Goal: Task Accomplishment & Management: Manage account settings

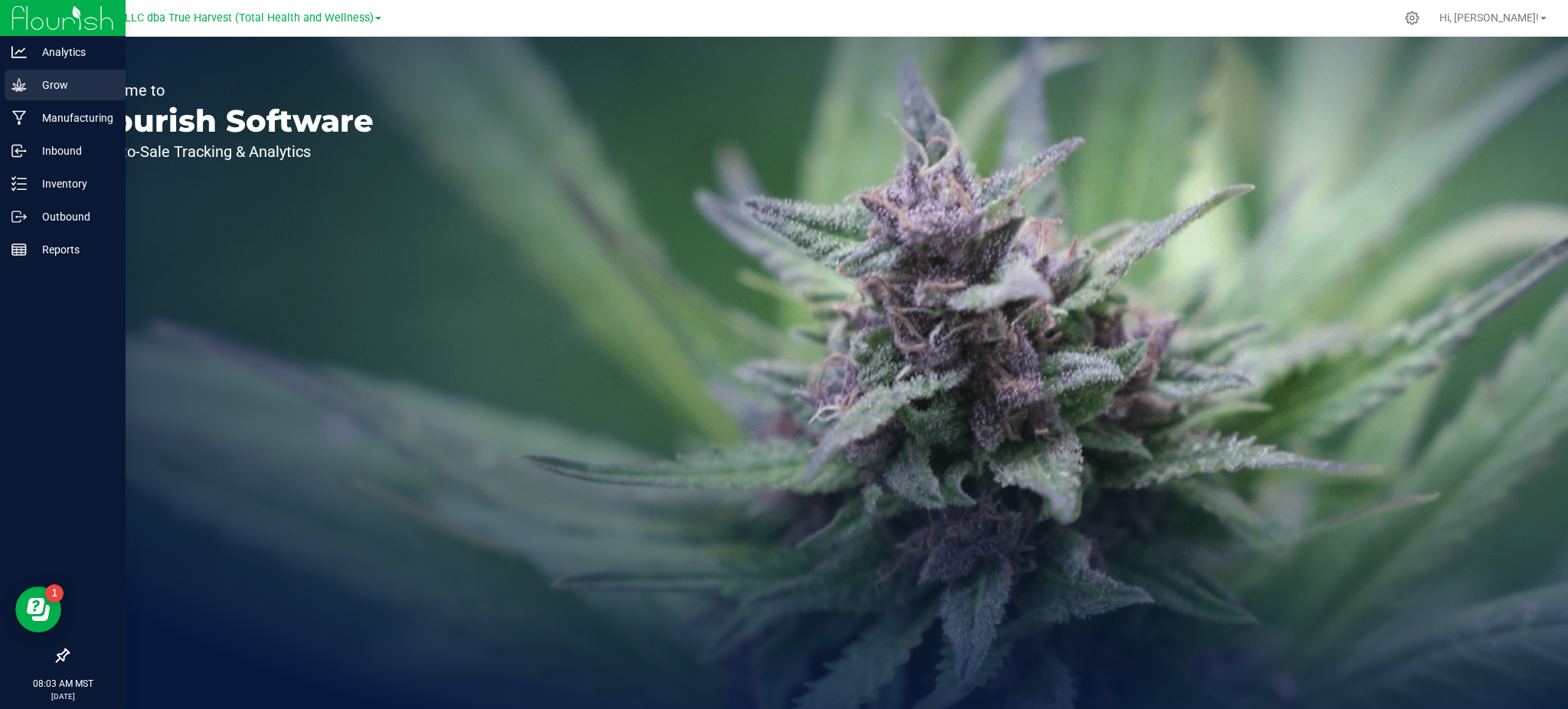
click at [74, 87] on p "Grow" at bounding box center [73, 85] width 92 height 19
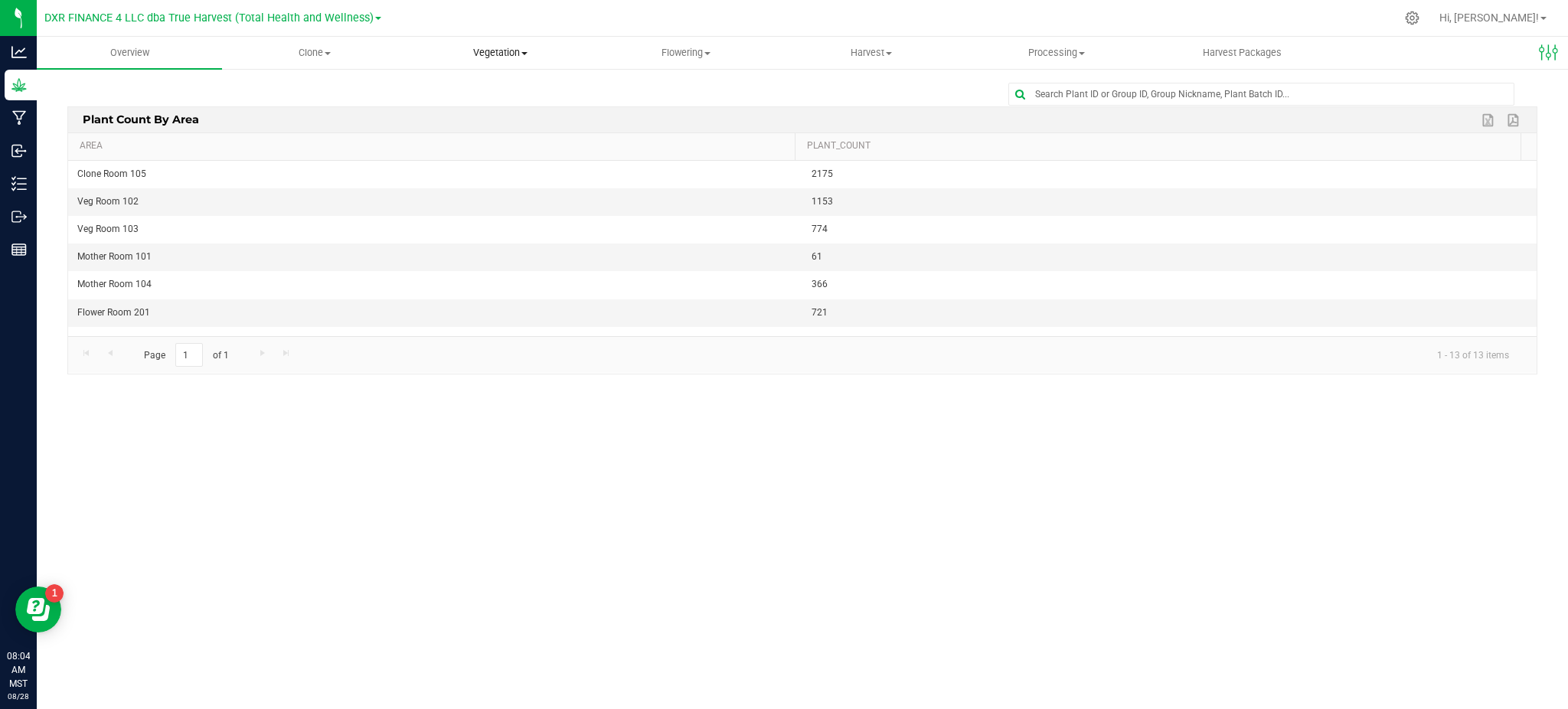
click at [476, 57] on span "Vegetation" at bounding box center [500, 53] width 183 height 14
click at [460, 107] on span "Veg plants" at bounding box center [454, 110] width 94 height 13
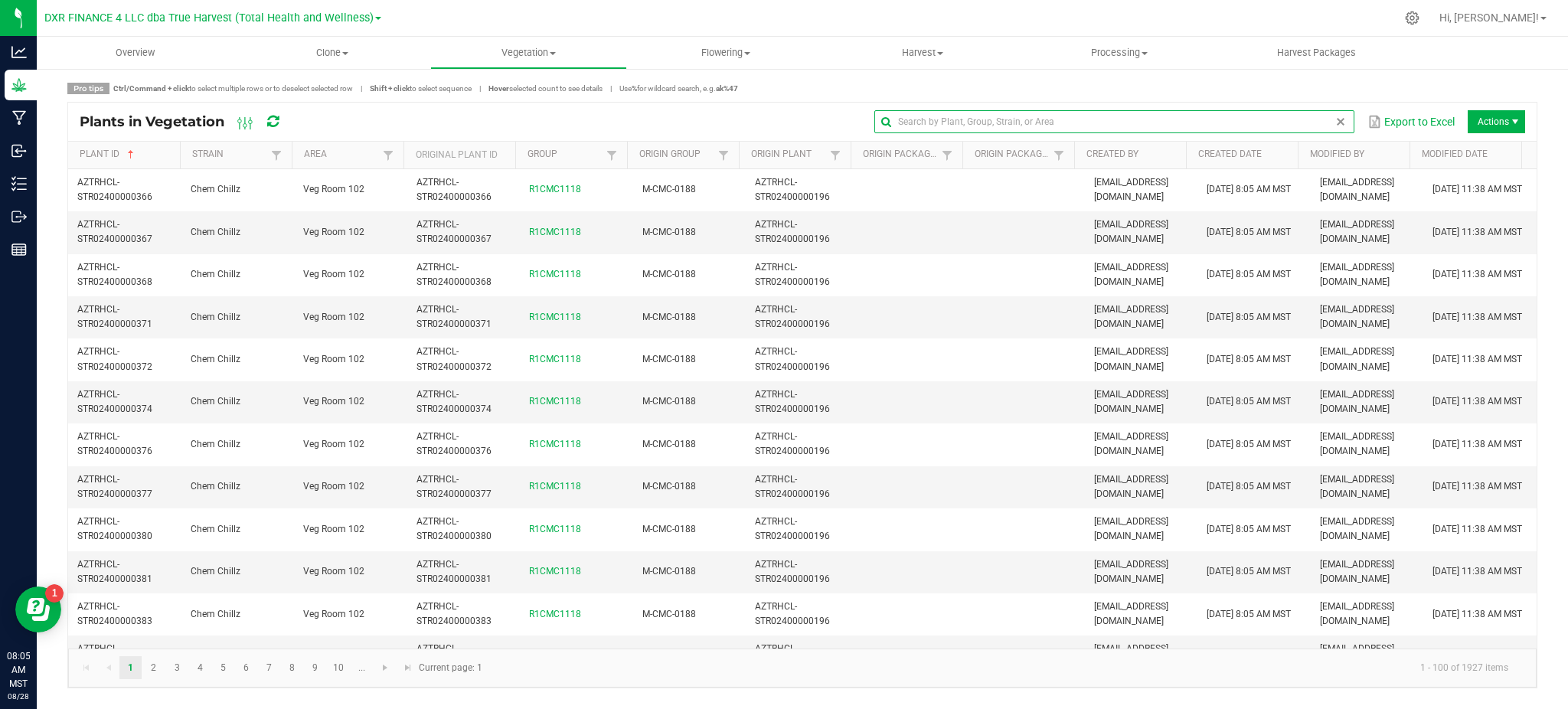
click at [1324, 123] on input "text" at bounding box center [1114, 121] width 480 height 23
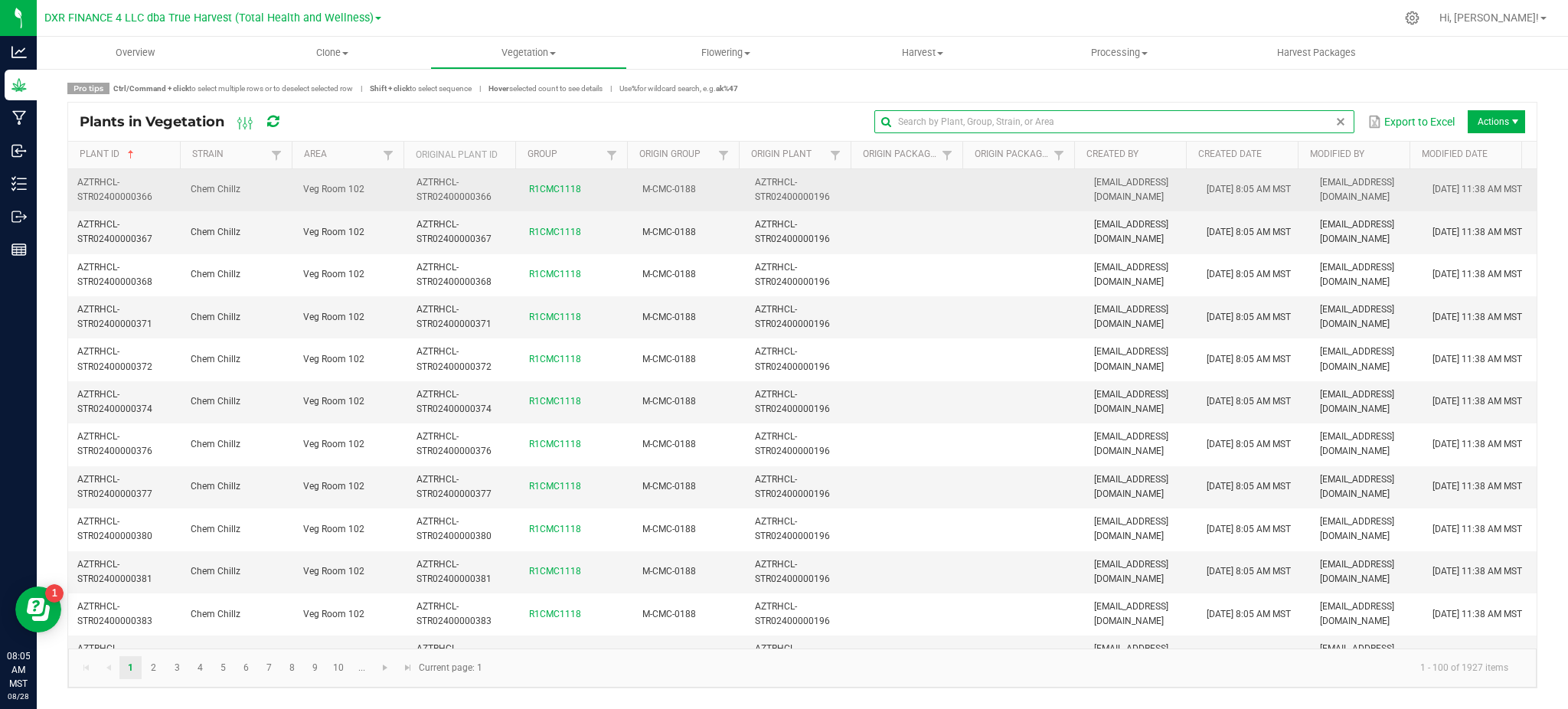
paste input "AZTRHCL-STR27400000589"
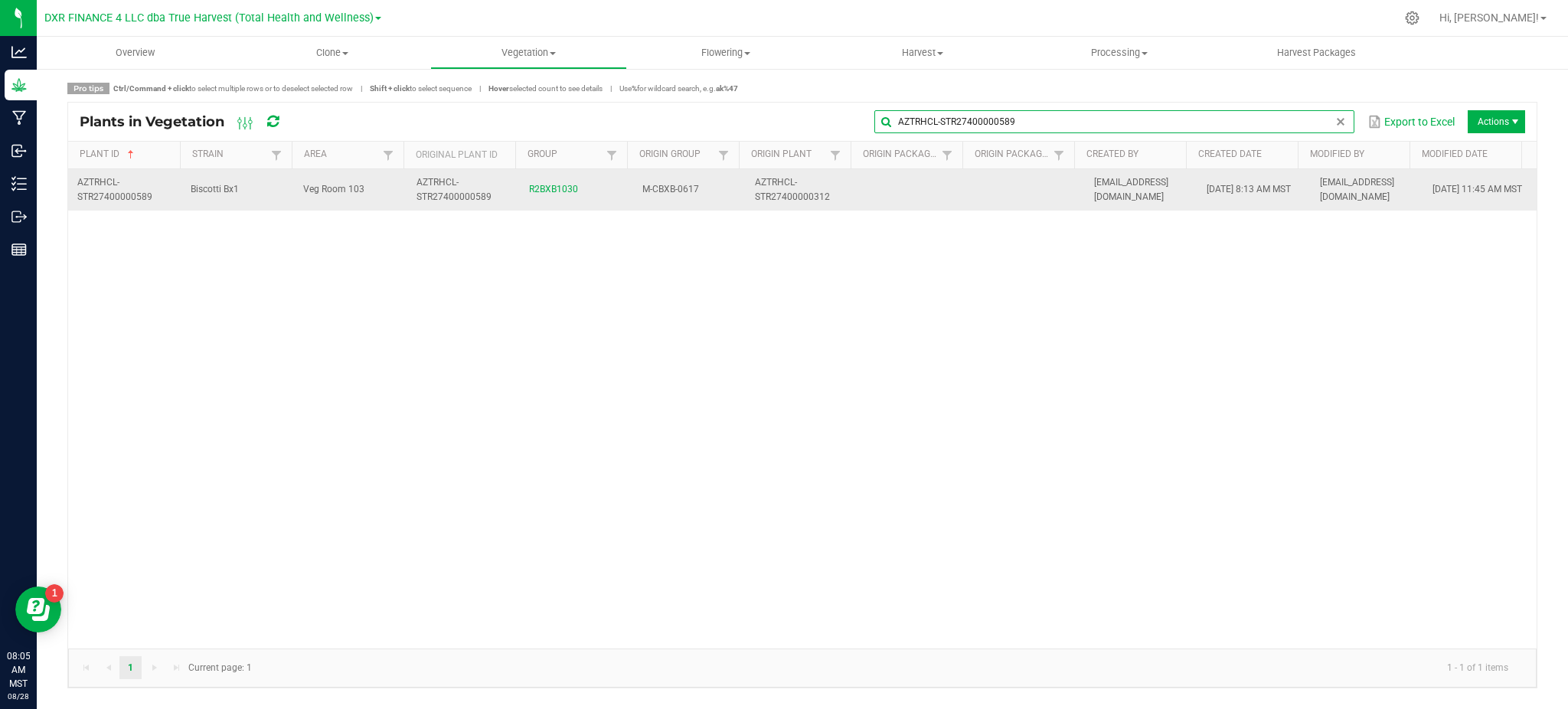
type input "AZTRHCL-STR27400000589"
click at [371, 197] on td "Veg Room 103" at bounding box center [350, 190] width 113 height 41
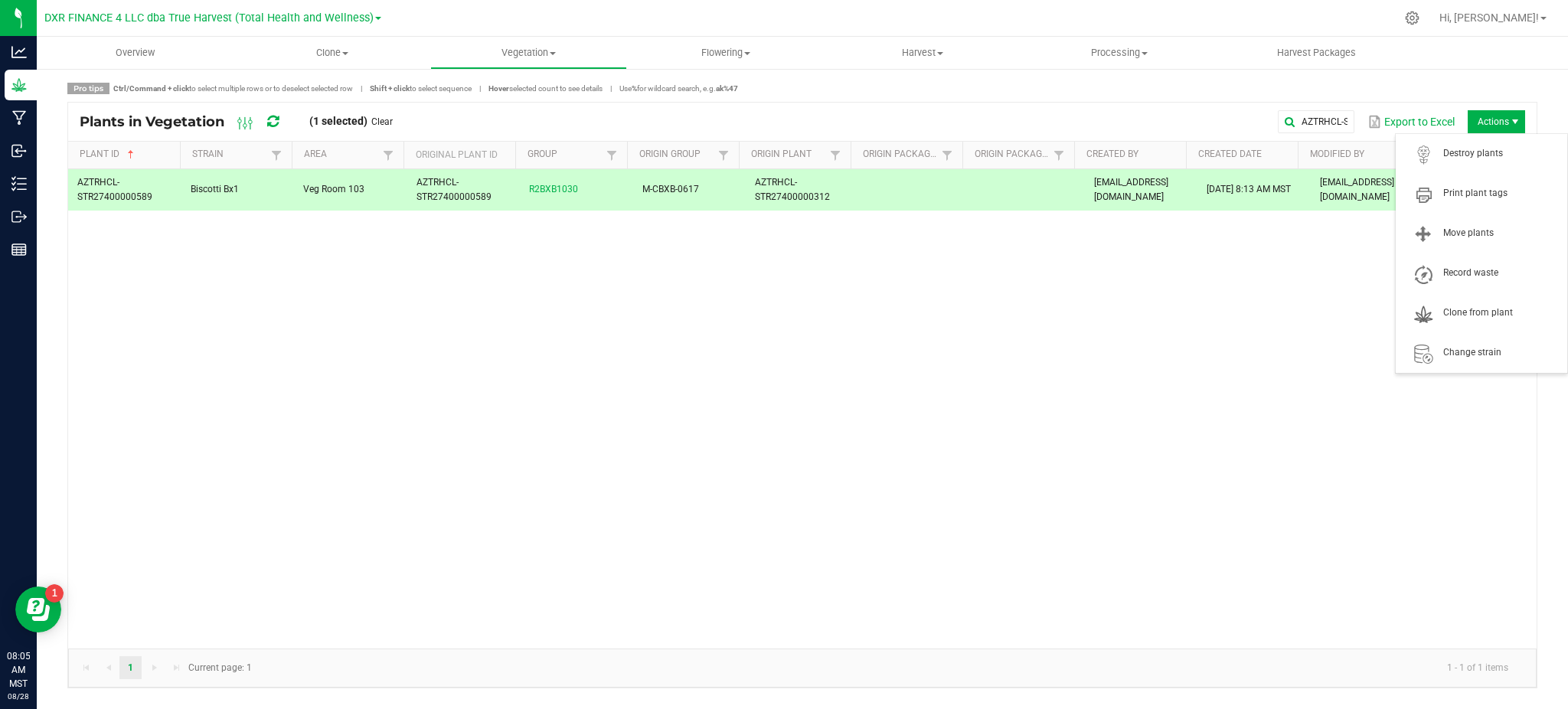
click at [1492, 120] on span "Actions" at bounding box center [1497, 121] width 58 height 23
click at [1467, 154] on span "Destroy plants" at bounding box center [1500, 153] width 115 height 13
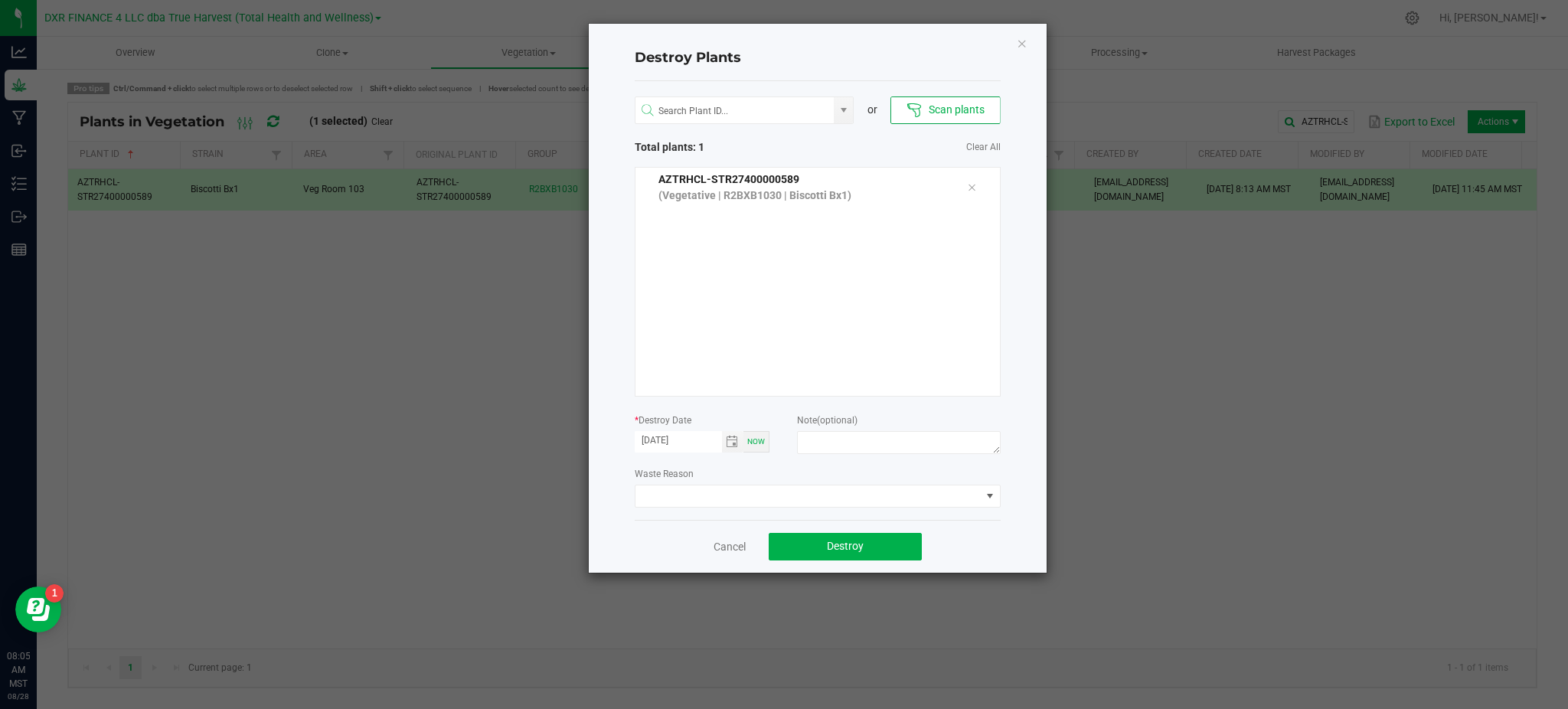
click at [739, 463] on div "or Scan plants Total plants: 1 Clear All AZTRHCL-STR27400000589 (Vegetative | R…" at bounding box center [817, 300] width 366 height 438
click at [728, 438] on span "Toggle calendar" at bounding box center [732, 441] width 12 height 12
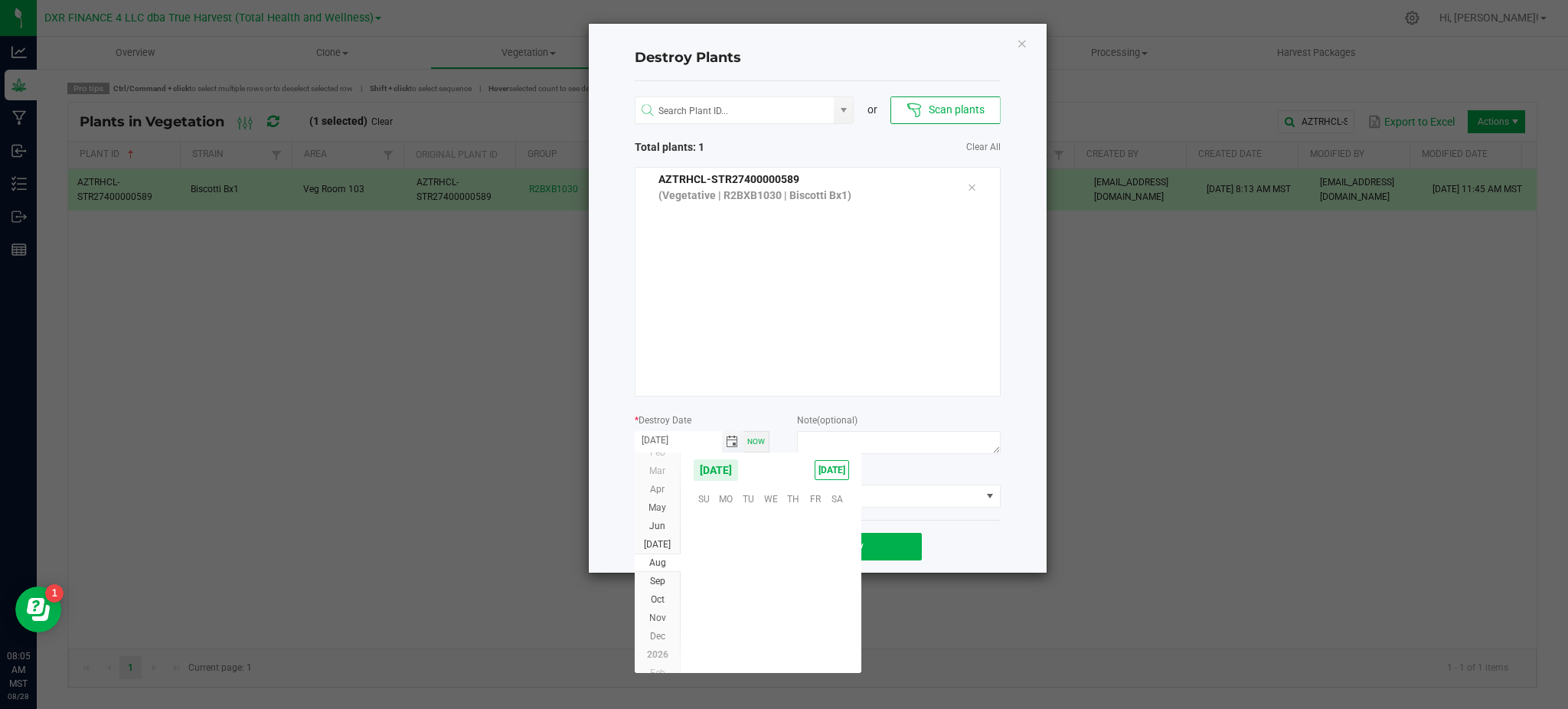
scroll to position [248068, 0]
click at [728, 438] on span "Toggle calendar" at bounding box center [732, 441] width 12 height 12
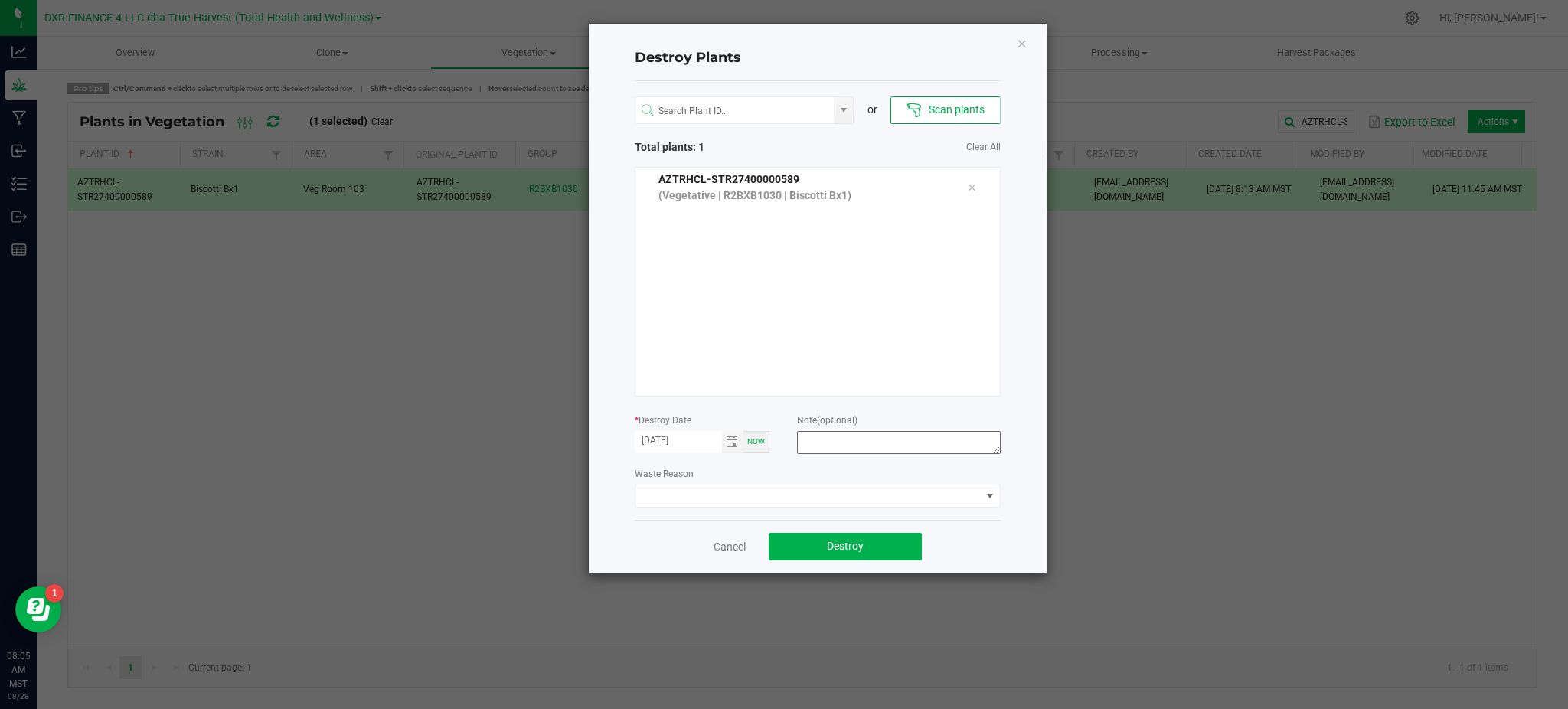
drag, startPoint x: 880, startPoint y: 469, endPoint x: 872, endPoint y: 445, distance: 25.3
click at [883, 469] on div "Waste Reason" at bounding box center [817, 487] width 366 height 42
click at [863, 439] on textarea at bounding box center [898, 441] width 203 height 23
type textarea "[MEDICAL_DATA]"
click at [867, 546] on button "Destroy" at bounding box center [845, 546] width 153 height 27
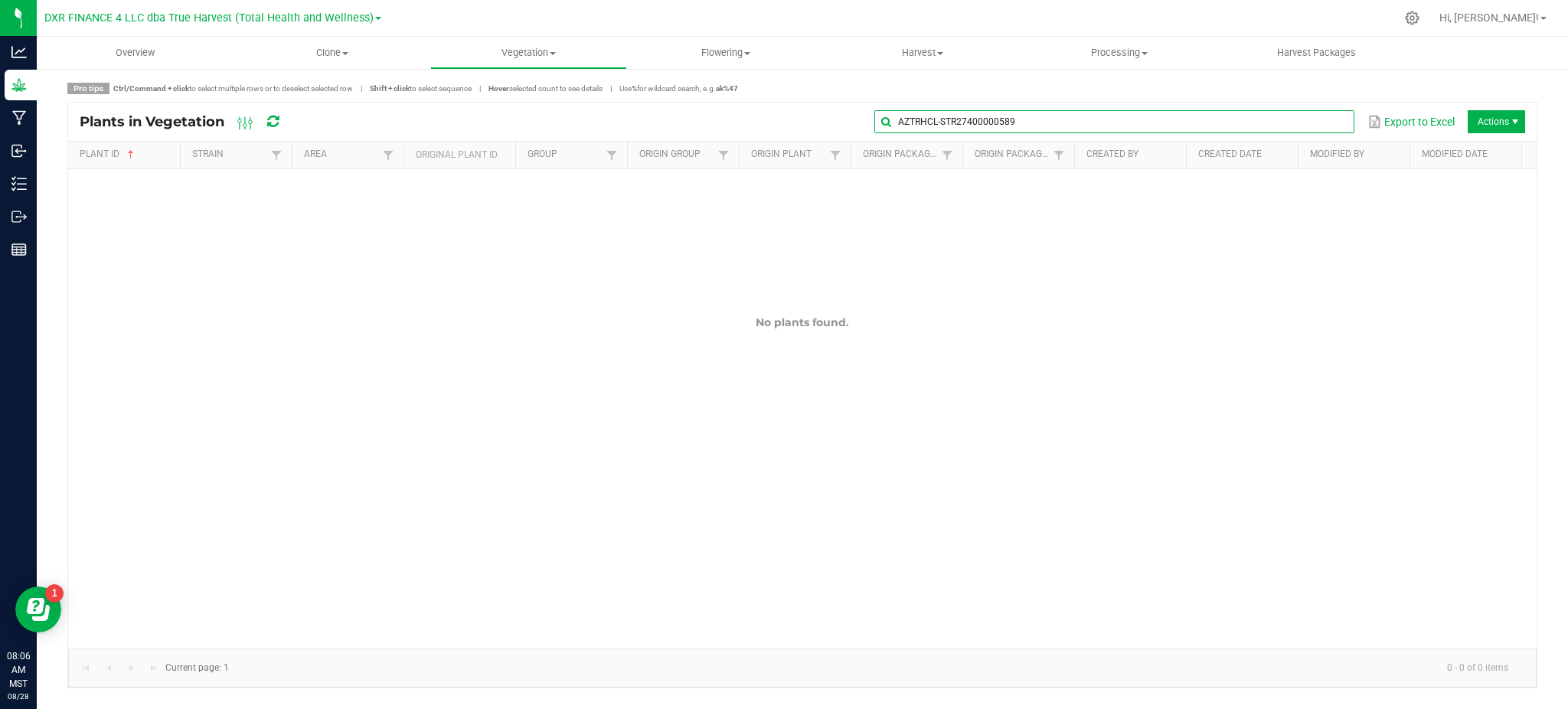
click at [1312, 113] on input "AZTRHCL-STR27400000589" at bounding box center [1114, 121] width 480 height 23
click at [1339, 116] on span at bounding box center [1341, 122] width 12 height 12
click at [1110, 128] on input "text" at bounding box center [1114, 121] width 480 height 23
paste input "AZTRHCL-STR04300006030"
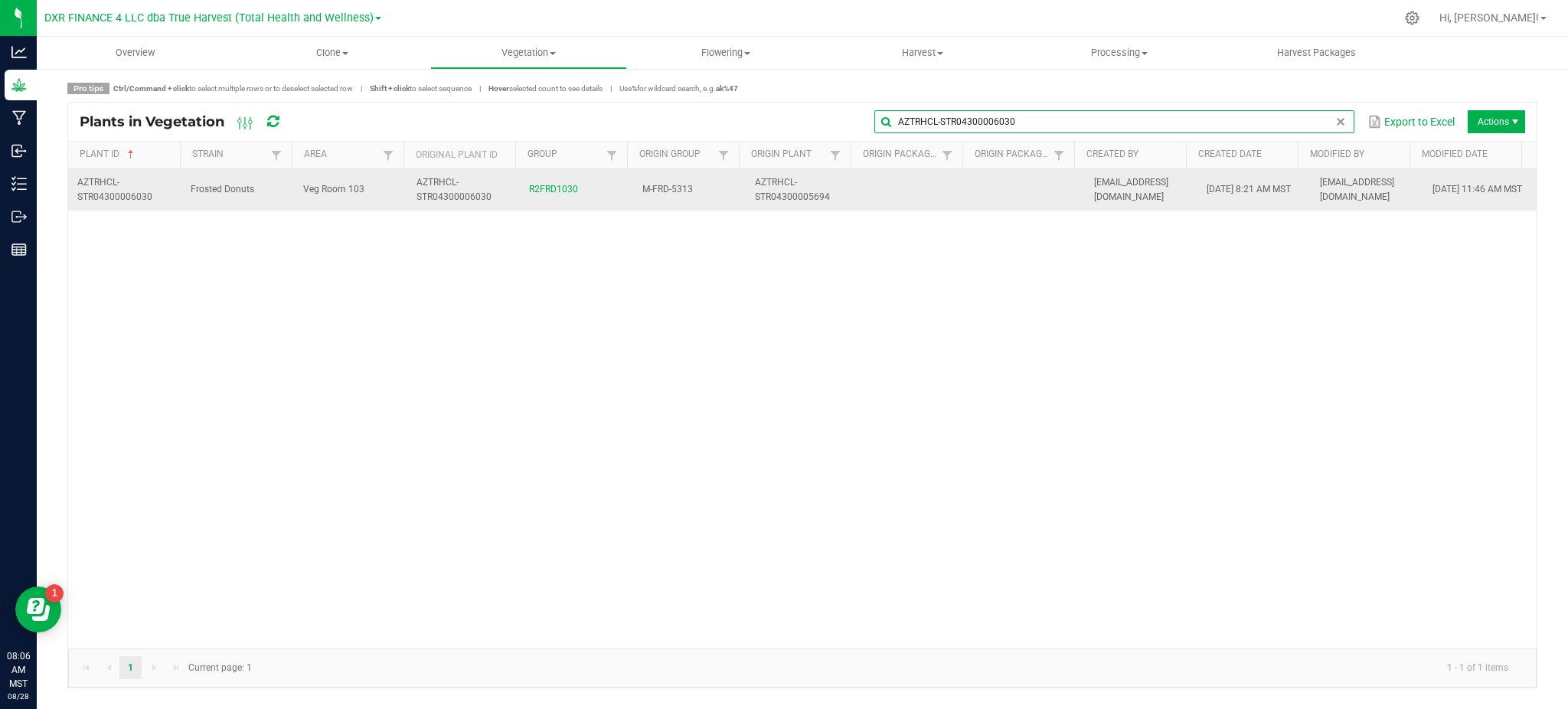
type input "AZTRHCL-STR04300006030"
click at [350, 185] on span "Veg Room 103" at bounding box center [334, 189] width 61 height 11
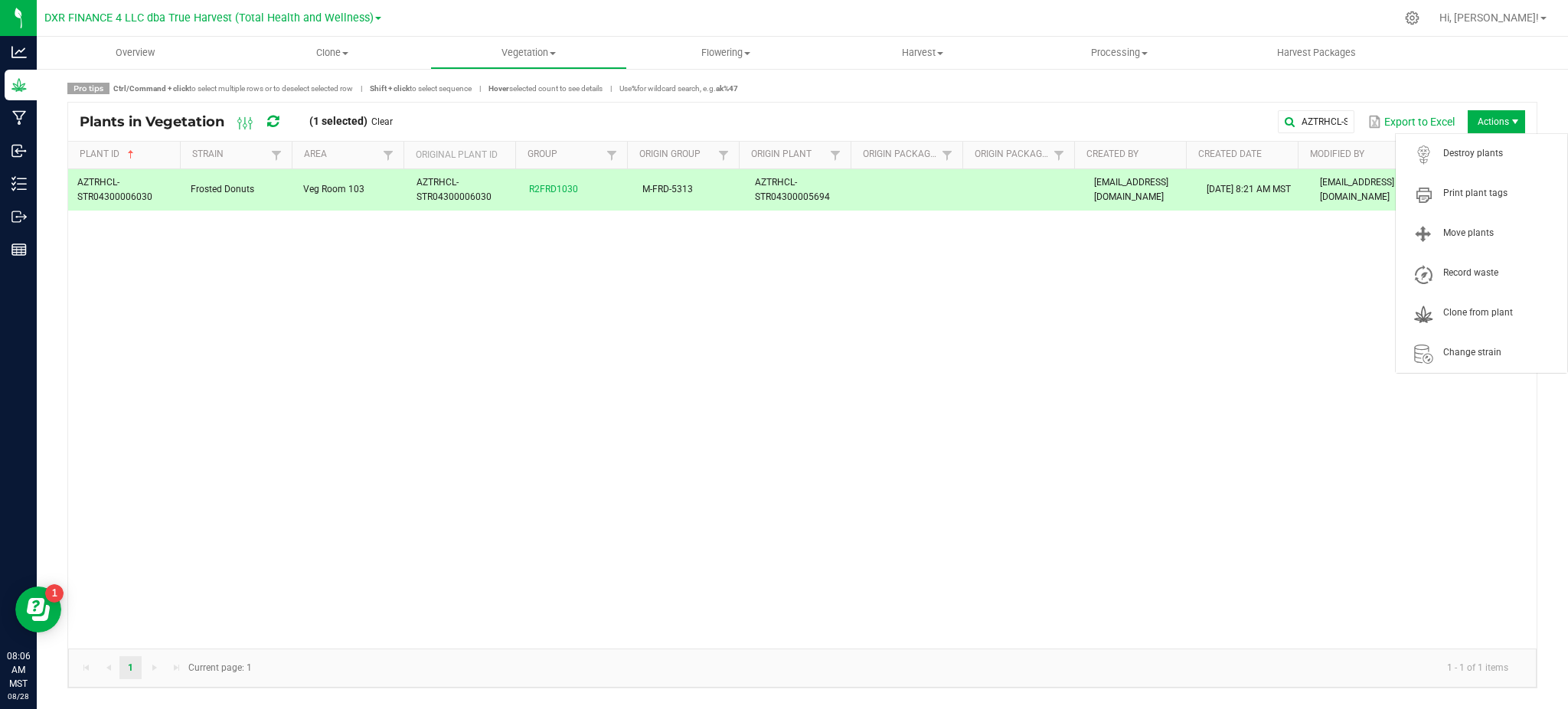
click at [1507, 117] on span "Actions" at bounding box center [1497, 121] width 58 height 23
click at [1467, 151] on span "Destroy plants" at bounding box center [1500, 153] width 115 height 13
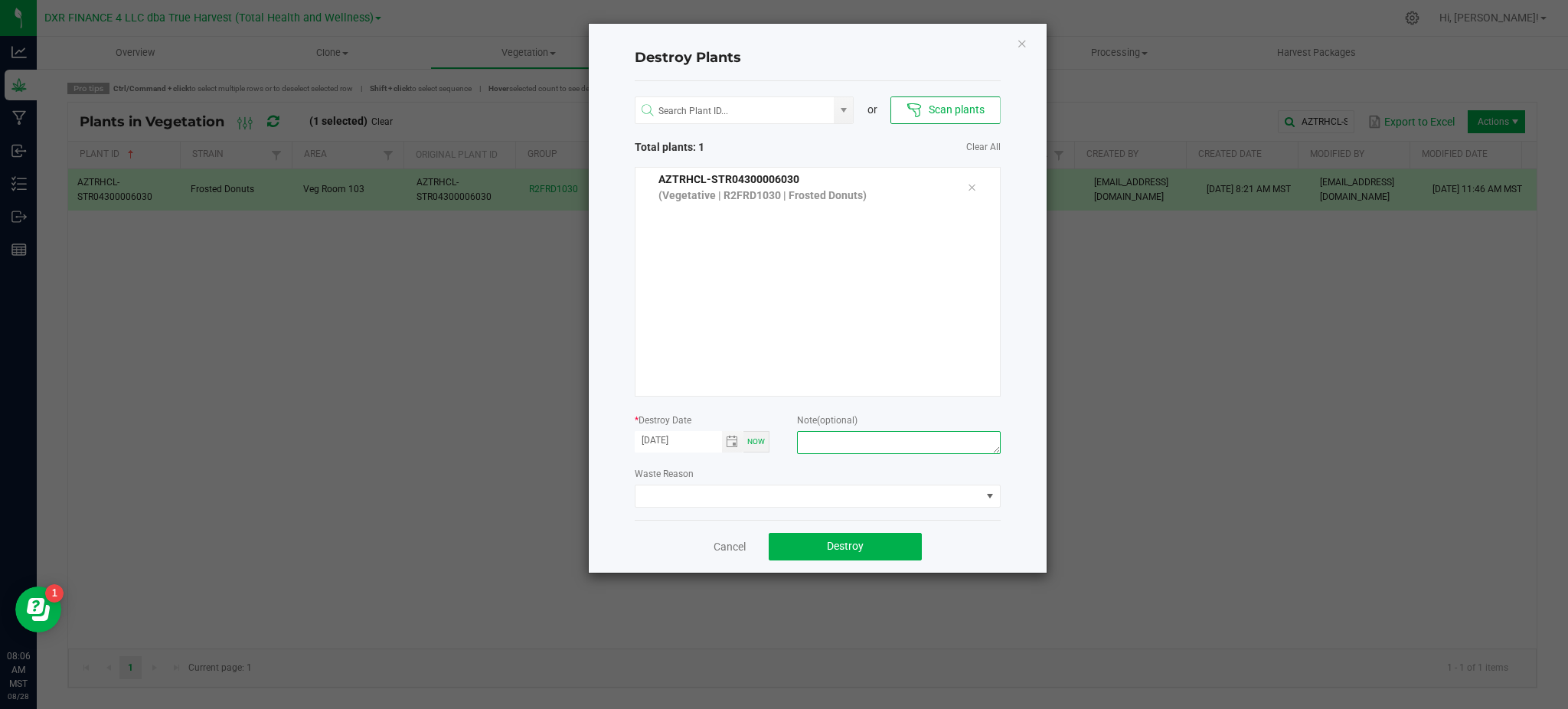
click at [840, 441] on textarea at bounding box center [898, 441] width 203 height 23
type textarea "[MEDICAL_DATA]"
click at [987, 544] on div "Cancel Destroy" at bounding box center [817, 546] width 366 height 53
click at [867, 551] on button "Destroy" at bounding box center [845, 546] width 153 height 27
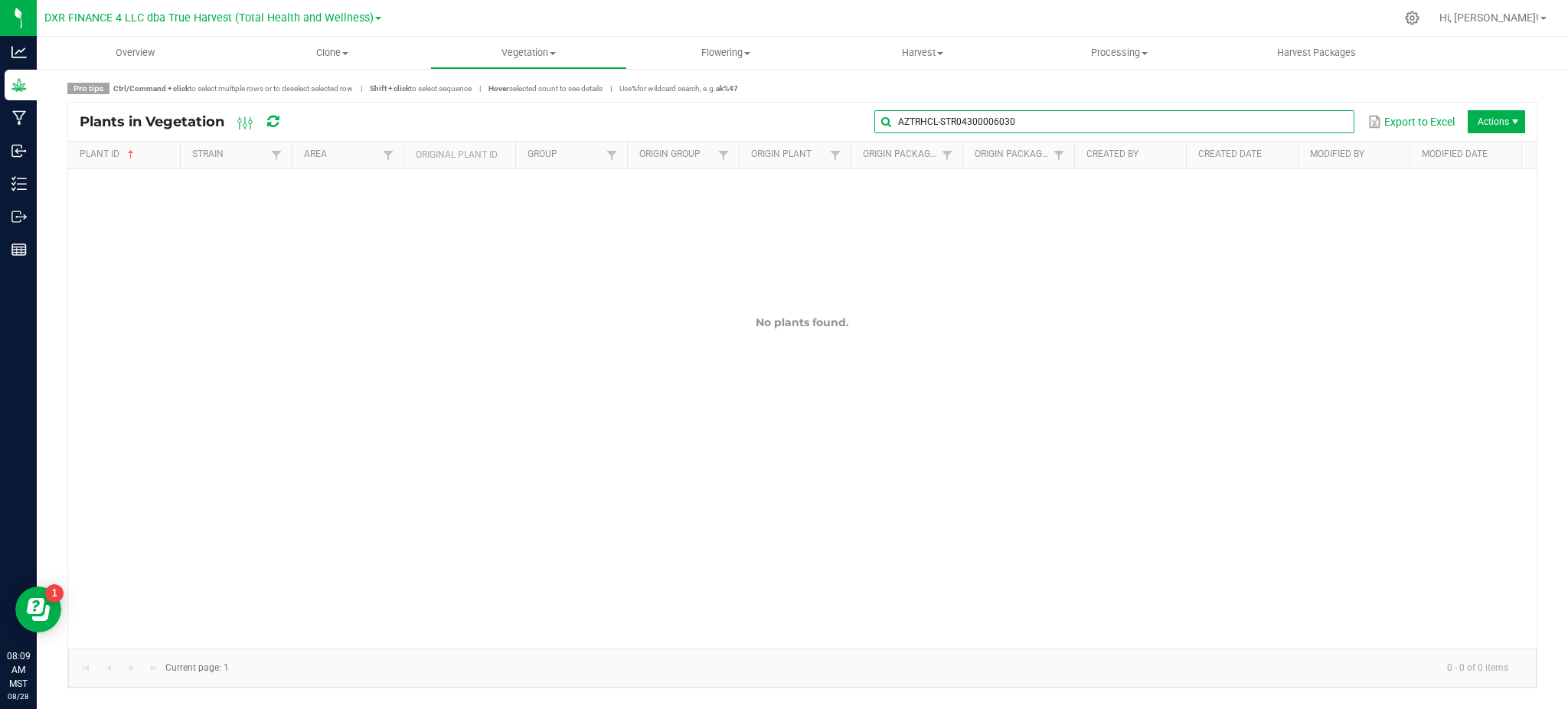
click at [1326, 129] on input "AZTRHCL-STR04300006030" at bounding box center [1114, 121] width 480 height 23
click at [1335, 118] on span at bounding box center [1341, 122] width 12 height 12
click at [1187, 95] on div "Pro tips Ctrl/Command + click to select multiple rows or to deselect selected r…" at bounding box center [802, 385] width 1470 height 605
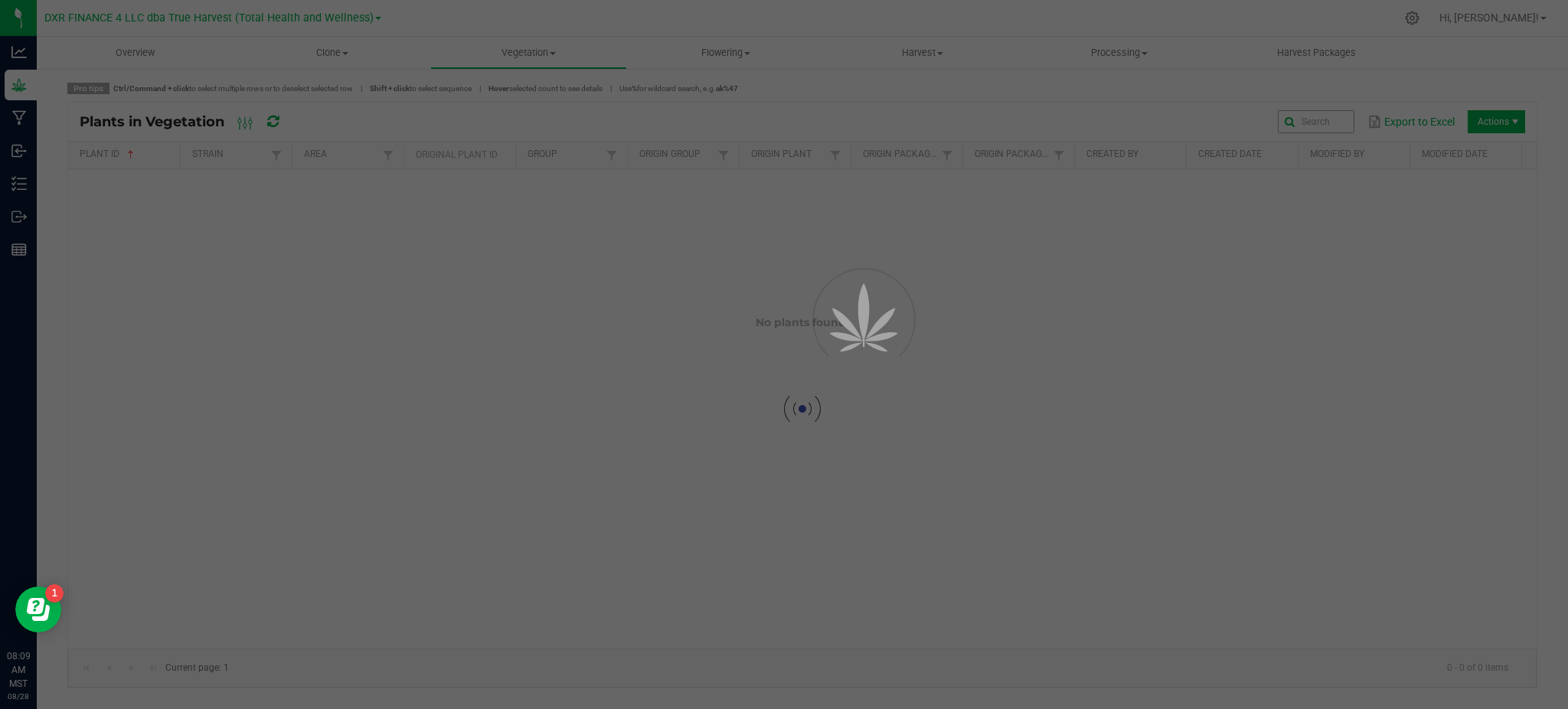
click at [1311, 119] on div at bounding box center [784, 354] width 1568 height 709
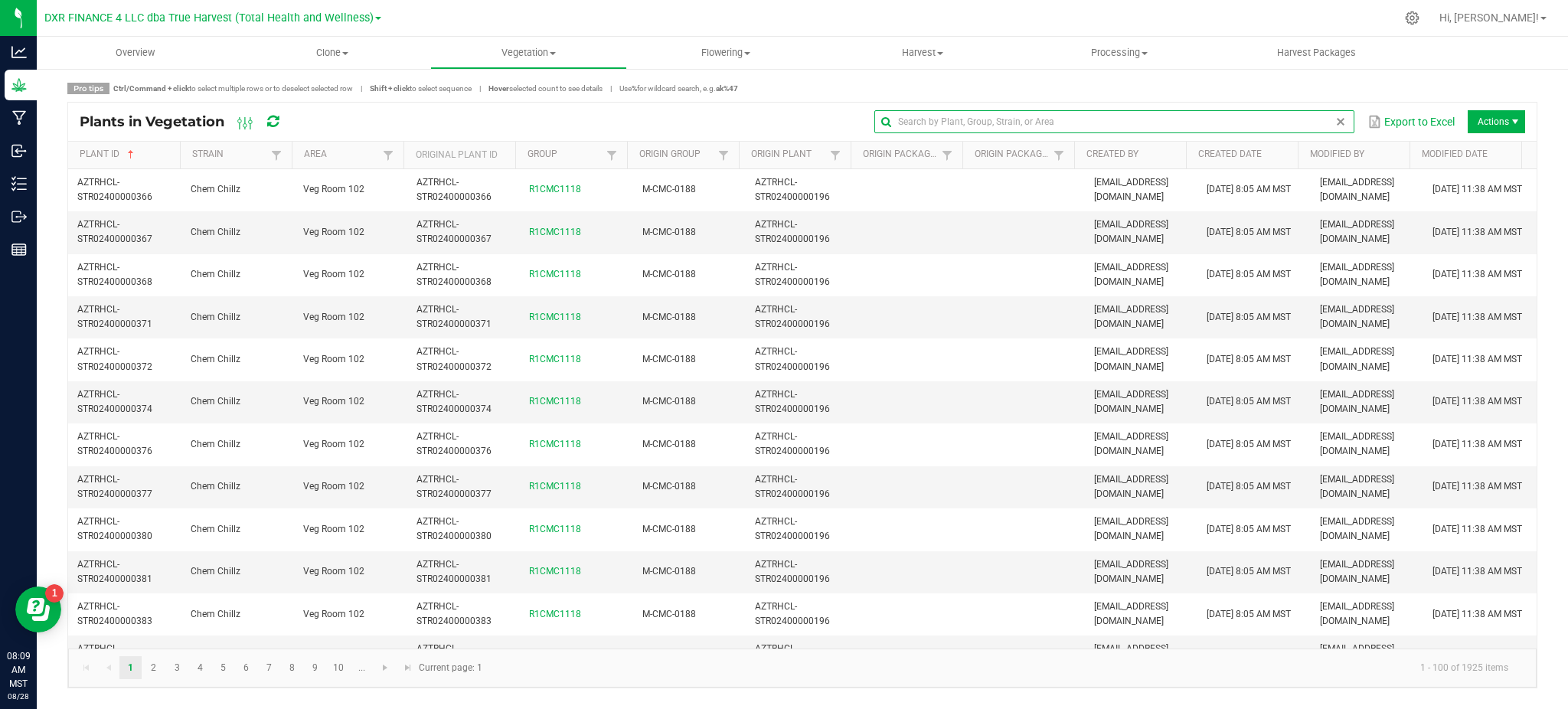
click at [1308, 121] on input "text" at bounding box center [1114, 121] width 480 height 23
paste input "AZTRHCL-STR12500002744"
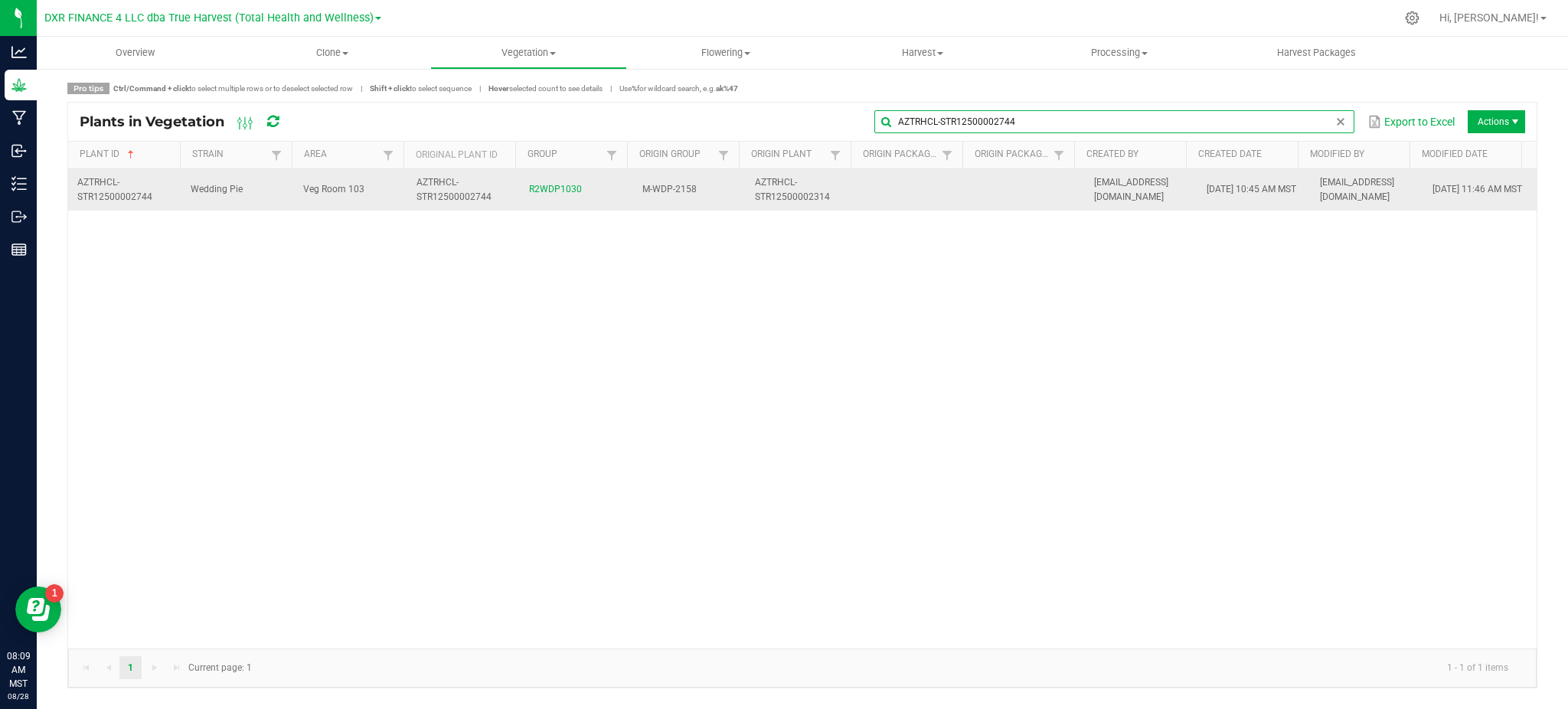
type input "AZTRHCL-STR12500002744"
click at [437, 199] on span "AZTRHCL-STR12500002744" at bounding box center [454, 190] width 75 height 25
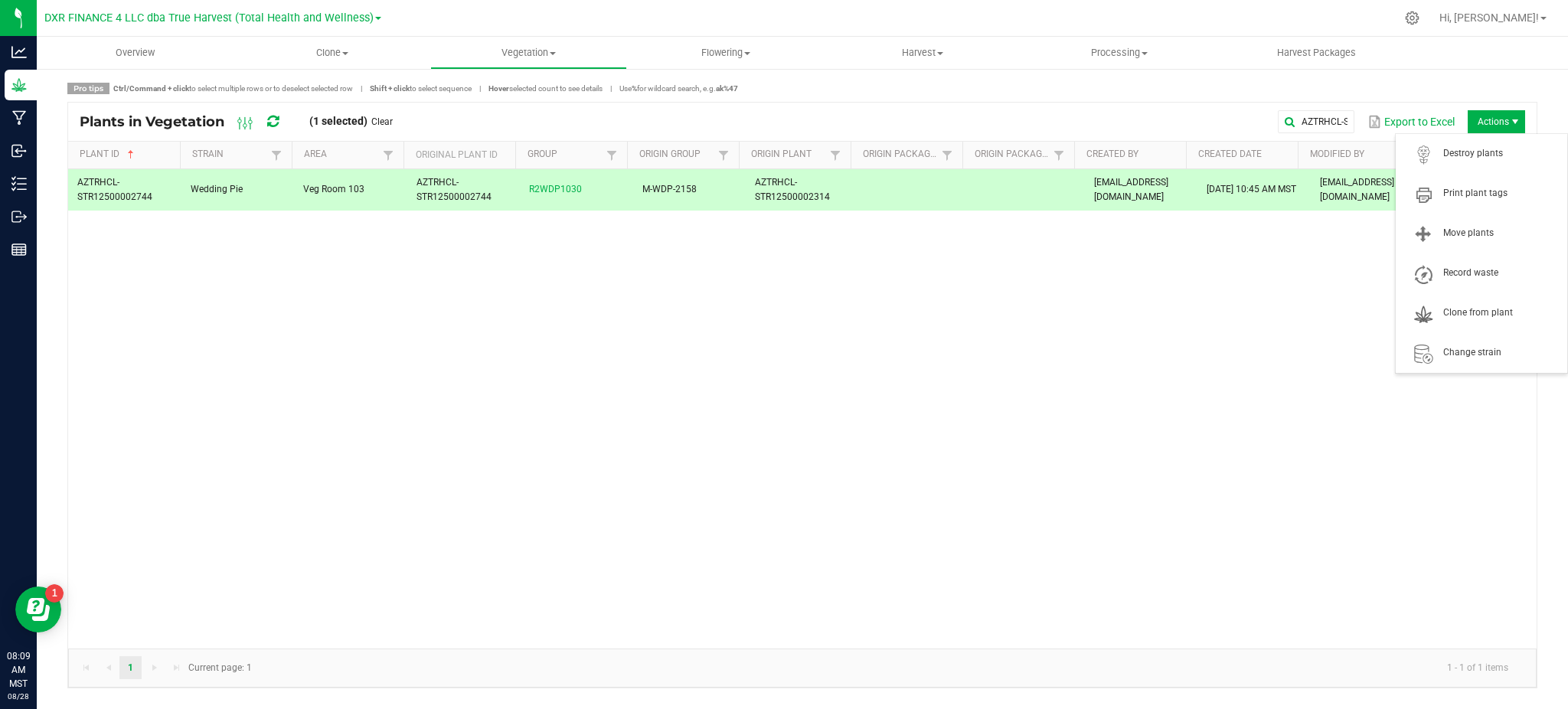
click at [1505, 119] on span "Actions" at bounding box center [1497, 121] width 58 height 23
click at [1495, 148] on span "Destroy plants" at bounding box center [1500, 153] width 115 height 13
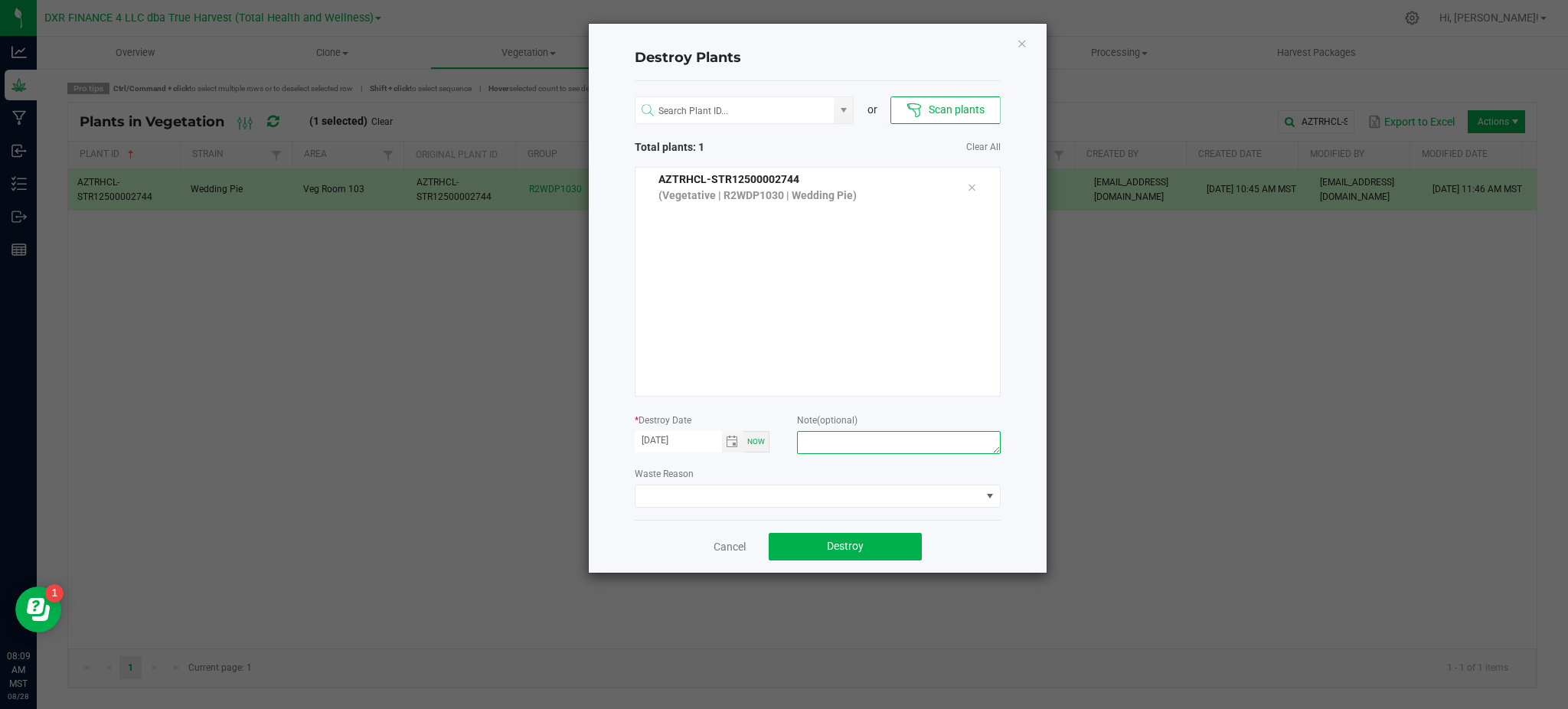
click at [864, 449] on textarea at bounding box center [898, 441] width 203 height 23
type textarea "[MEDICAL_DATA]"
drag, startPoint x: 874, startPoint y: 562, endPoint x: 868, endPoint y: 546, distance: 17.1
click at [873, 559] on div "Cancel Destroy" at bounding box center [817, 546] width 366 height 53
click at [868, 546] on button "Destroy" at bounding box center [845, 546] width 153 height 27
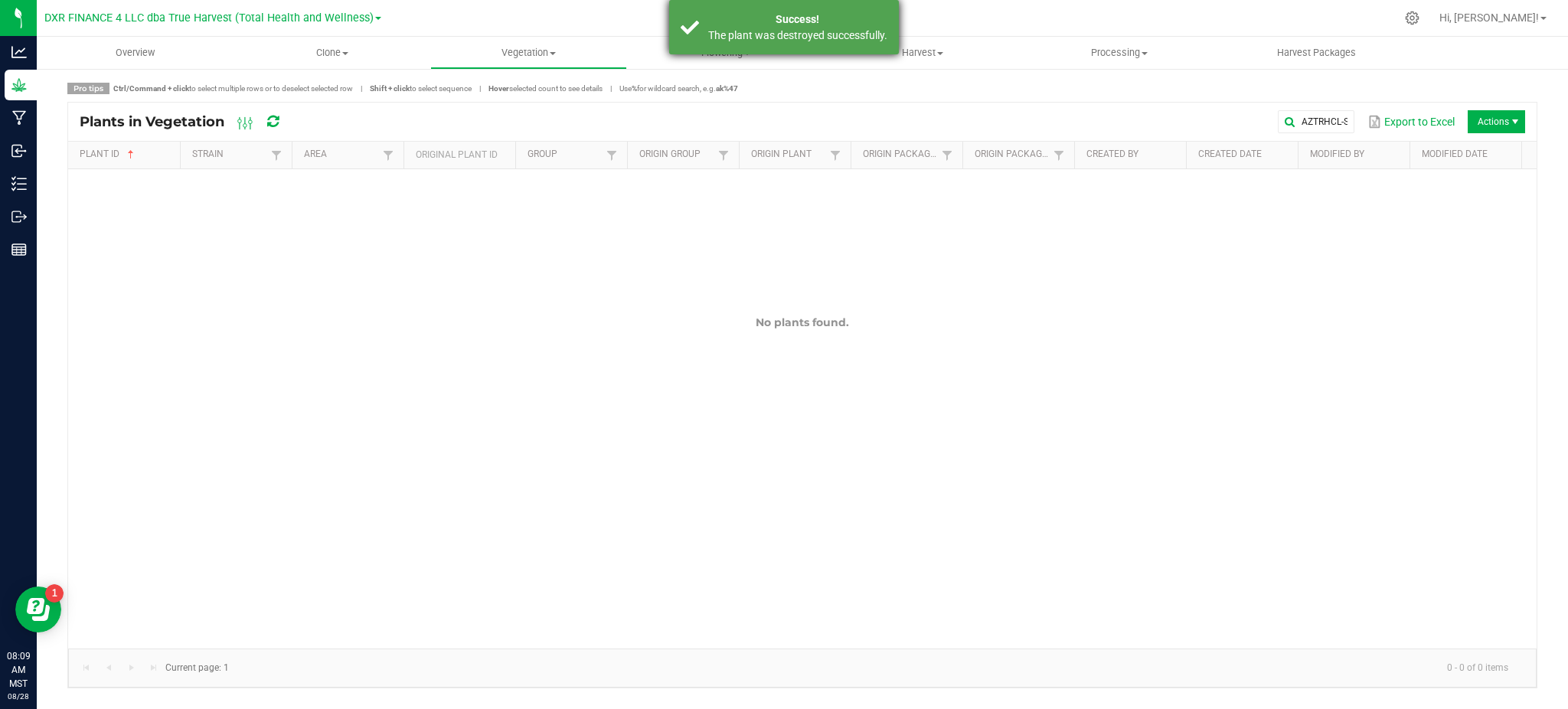
click at [763, 43] on div "The plant was destroyed successfully." at bounding box center [798, 35] width 180 height 16
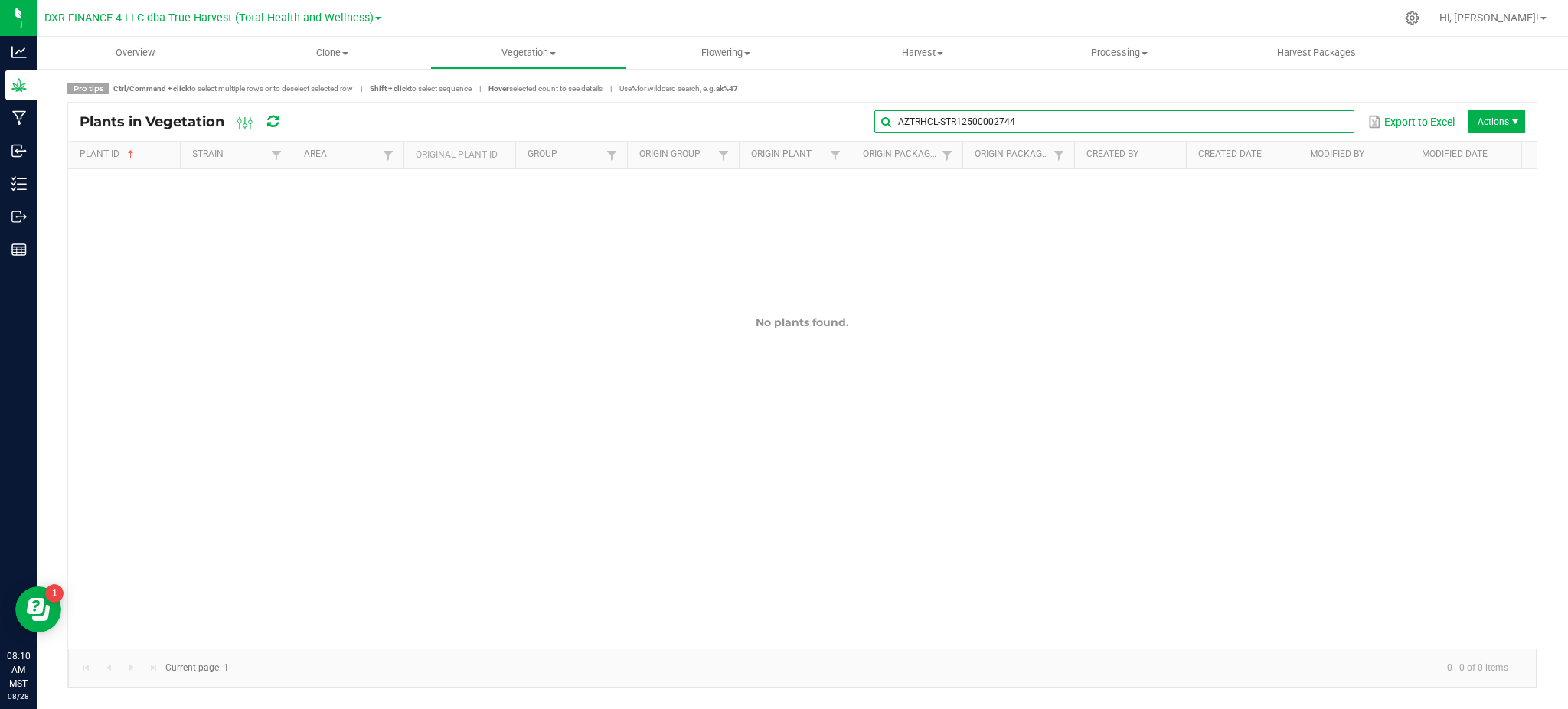
click at [1331, 122] on global-search-input-ngx "AZTRHCL-STR12500002744" at bounding box center [1114, 122] width 480 height 11
drag, startPoint x: 1338, startPoint y: 119, endPoint x: 1254, endPoint y: 120, distance: 84.0
click at [1337, 119] on span at bounding box center [1341, 122] width 12 height 12
click at [1207, 120] on input "text" at bounding box center [1114, 121] width 480 height 23
paste input "AZTRHCL-STR27100000637"
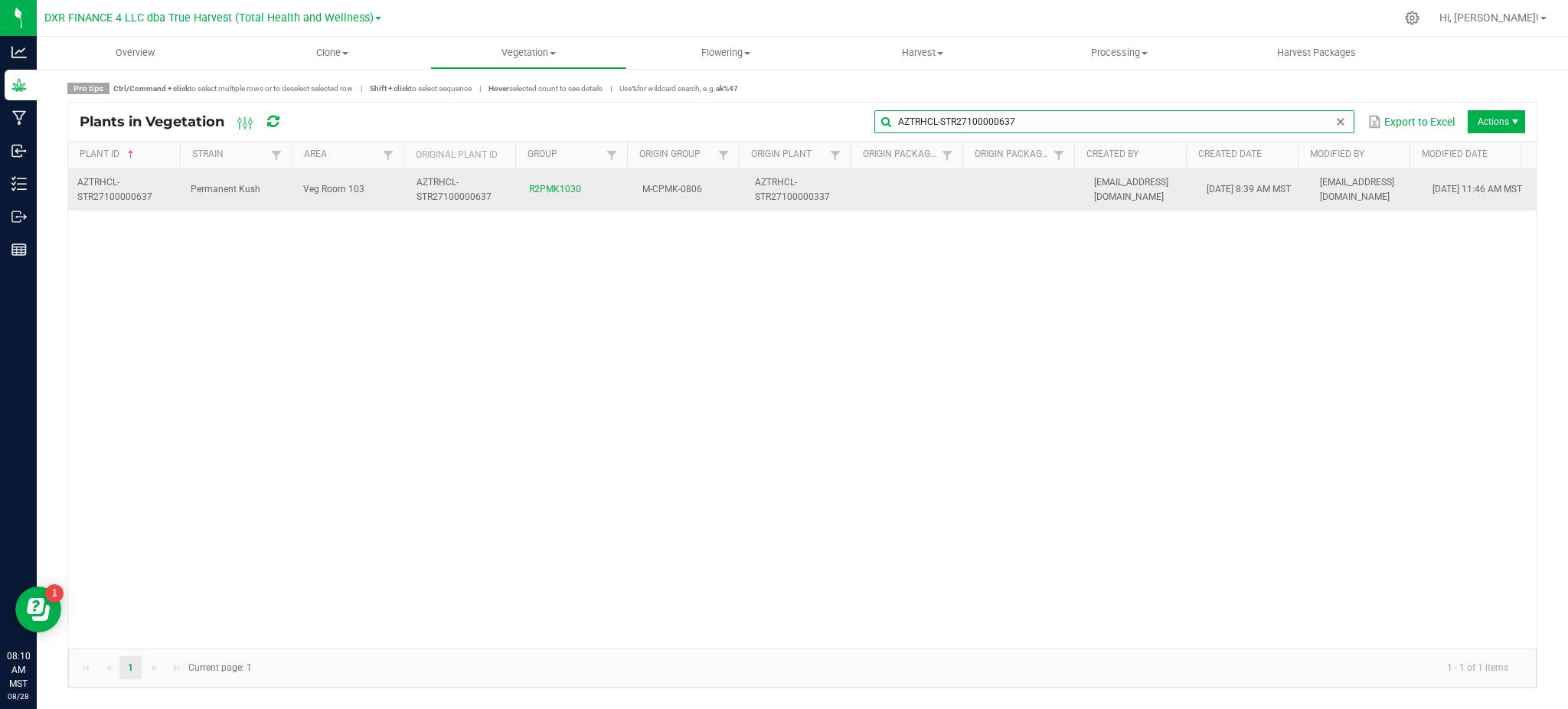
type input "AZTRHCL-STR27100000637"
click at [361, 190] on td "Veg Room 103" at bounding box center [350, 190] width 113 height 41
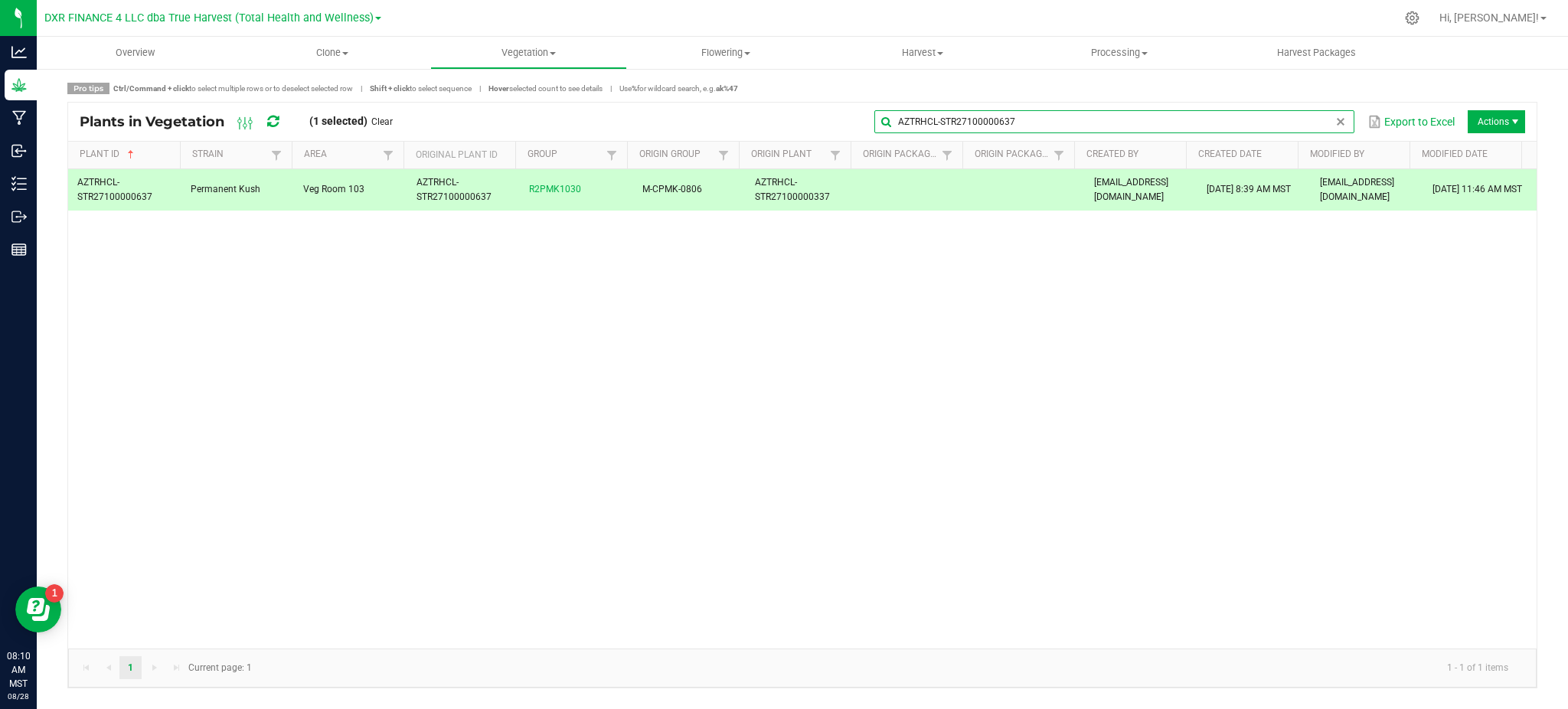
click at [1325, 114] on input "AZTRHCL-STR27100000637" at bounding box center [1114, 121] width 480 height 23
click at [1335, 121] on span at bounding box center [1341, 122] width 12 height 12
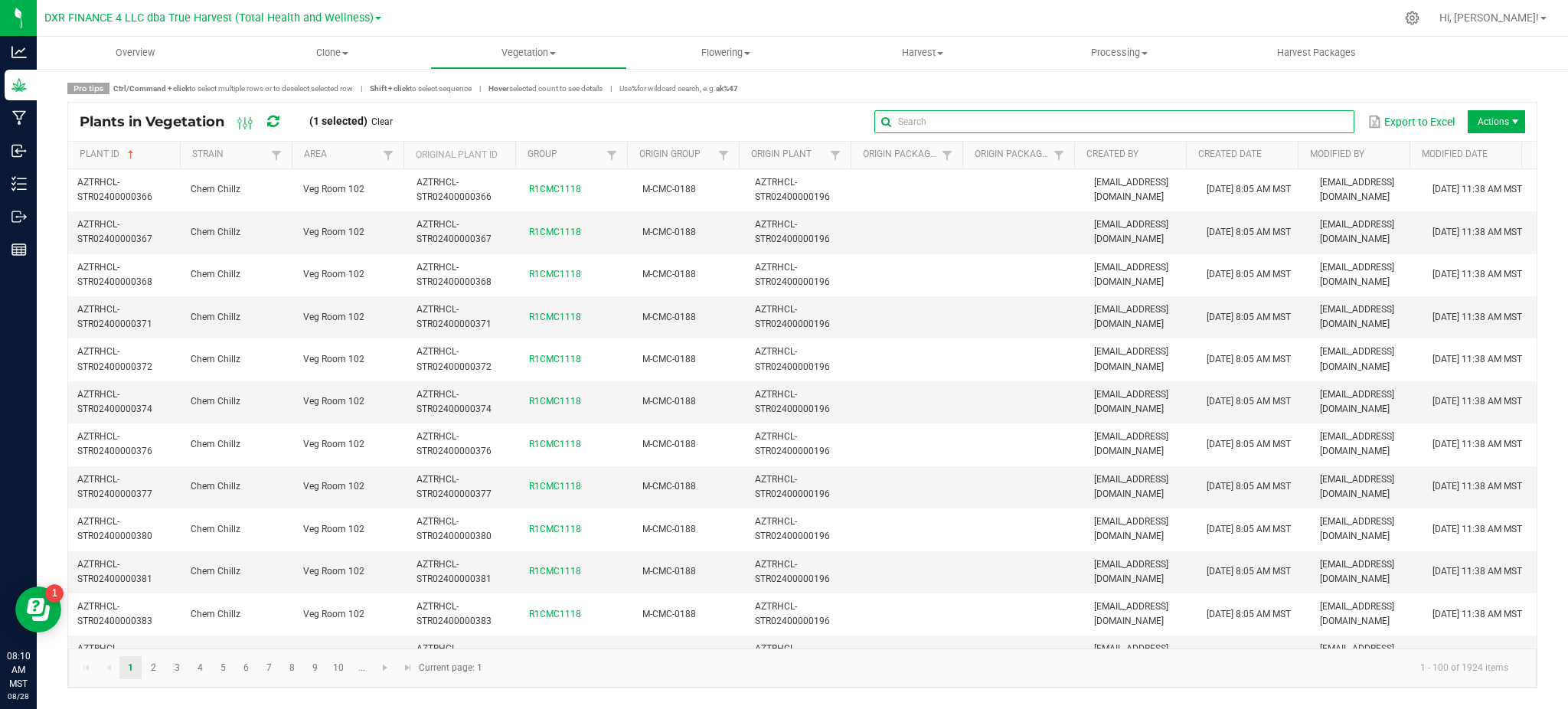
click at [1313, 121] on input "text" at bounding box center [1114, 121] width 480 height 23
paste input "AZTRHCL-STR27100000496"
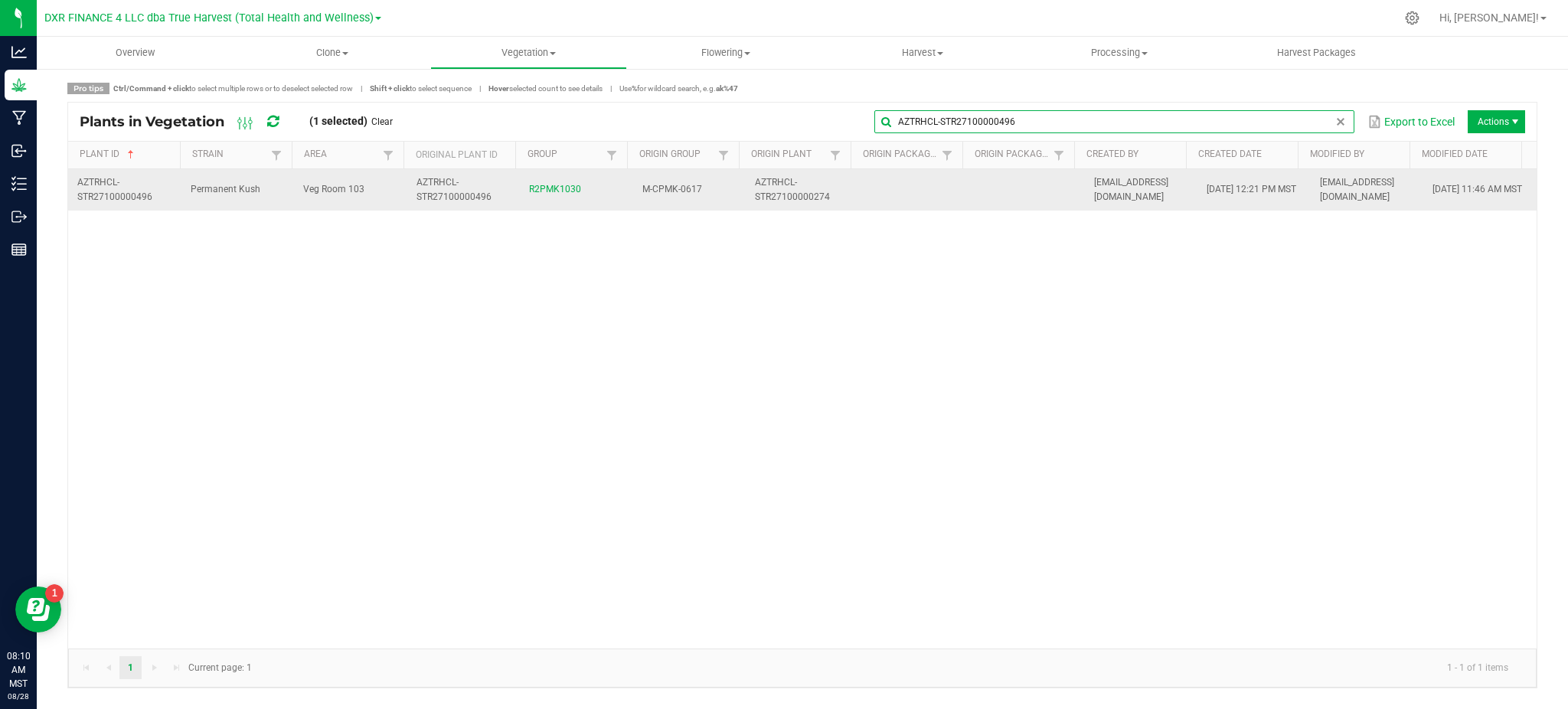
type input "AZTRHCL-STR27100000496"
click at [223, 189] on span "Permanent Kush" at bounding box center [225, 189] width 69 height 11
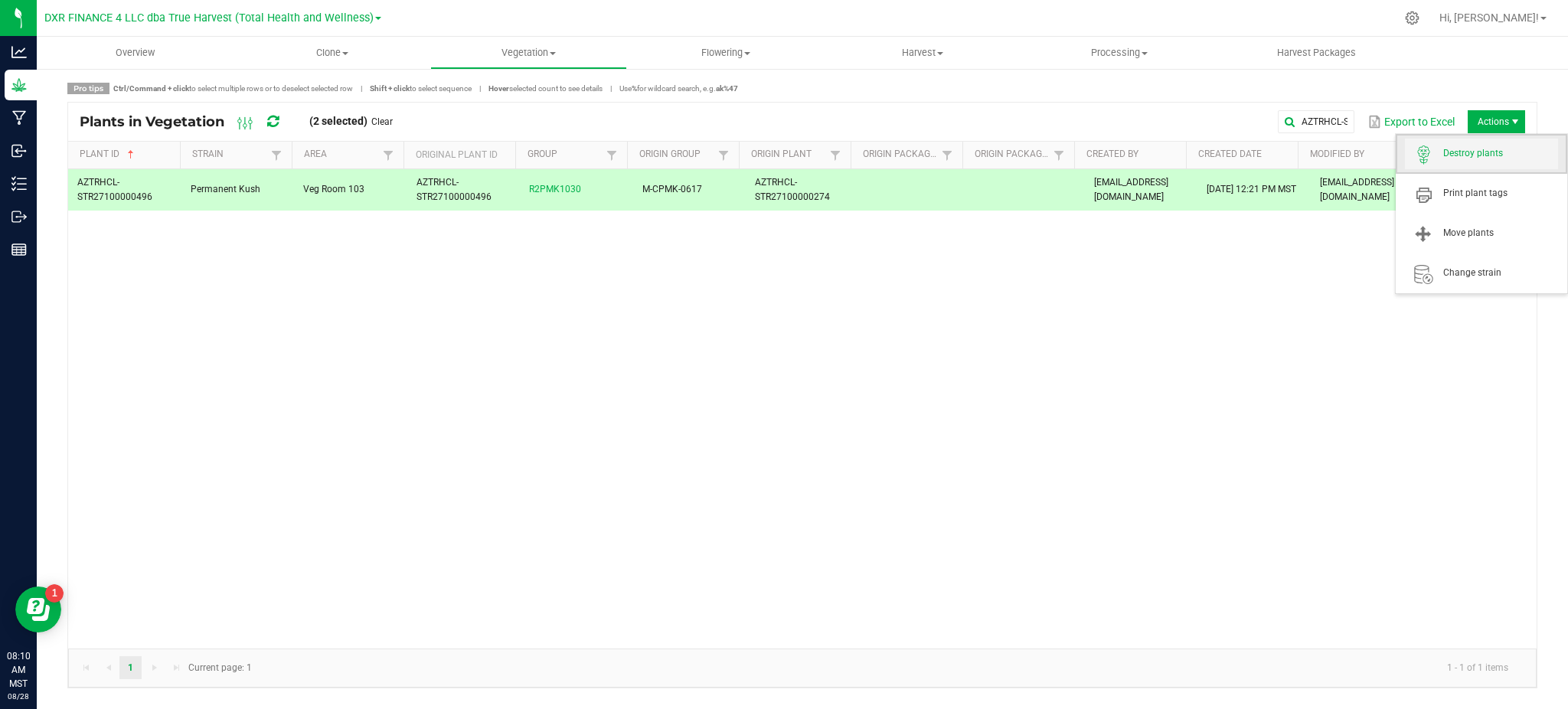
click at [1485, 144] on span "Destroy plants" at bounding box center [1481, 154] width 153 height 30
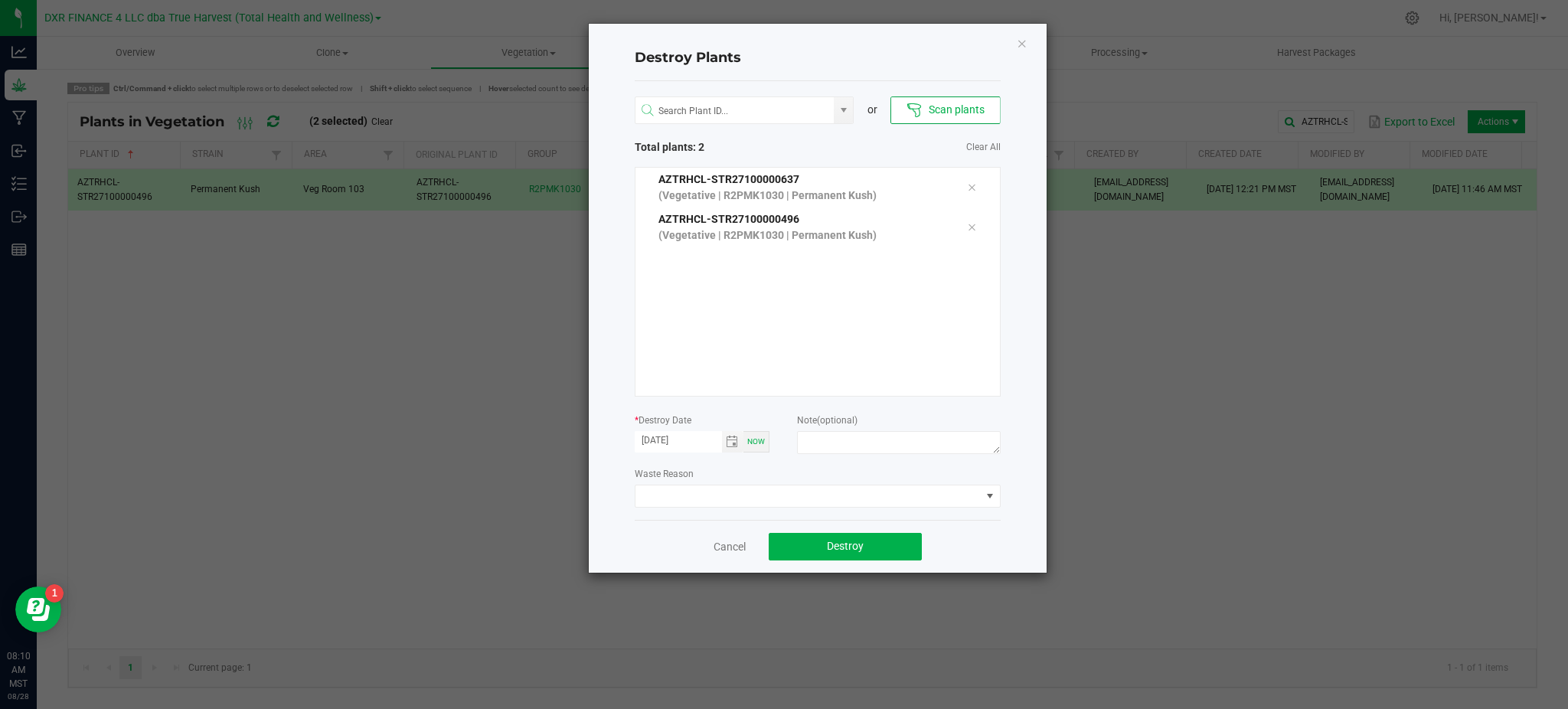
drag, startPoint x: 823, startPoint y: 457, endPoint x: 830, endPoint y: 445, distance: 13.9
click at [824, 456] on div at bounding box center [898, 444] width 203 height 27
click at [830, 445] on textarea at bounding box center [898, 441] width 203 height 23
click at [974, 540] on div "Cancel Destroy" at bounding box center [817, 546] width 366 height 53
click at [832, 440] on textarea "Failurei to thrive" at bounding box center [898, 441] width 203 height 23
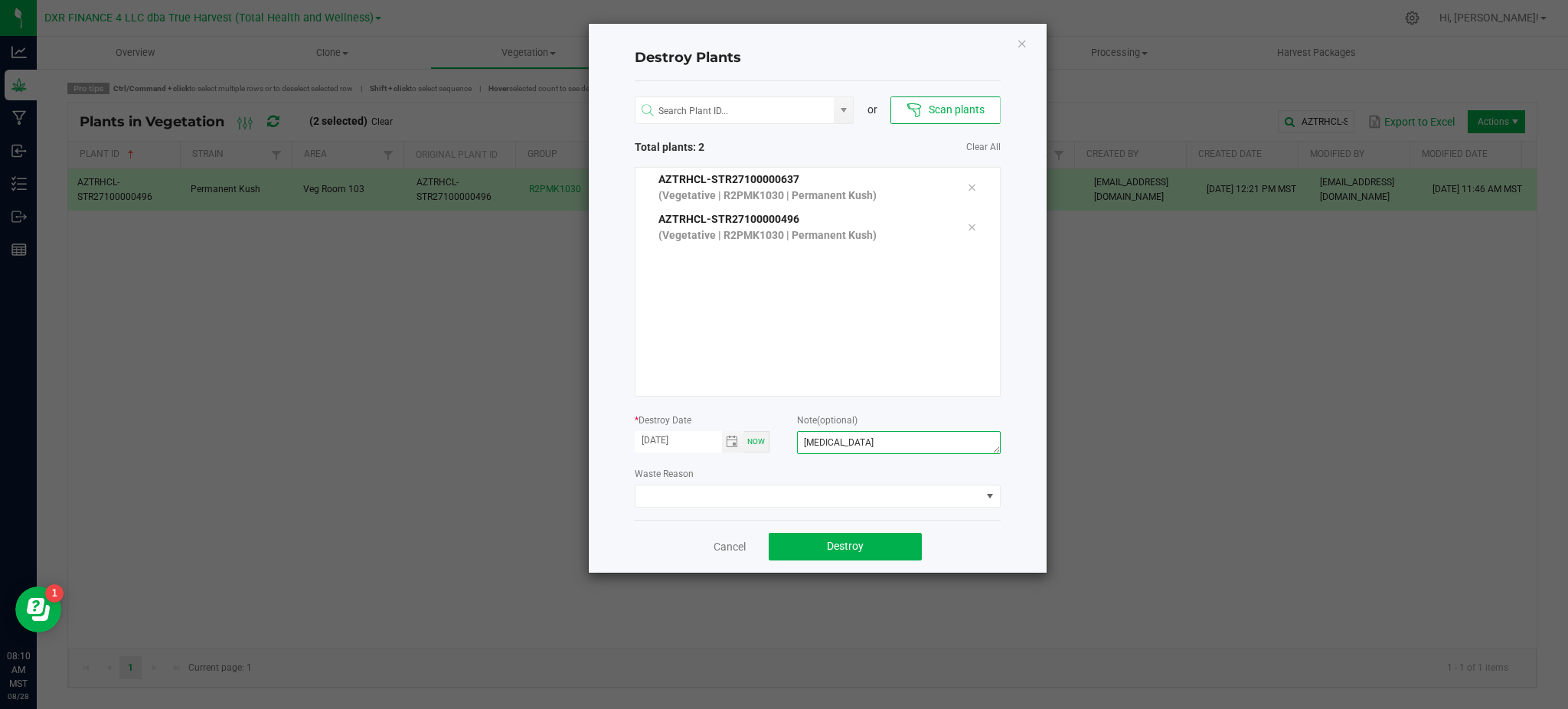
type textarea "[MEDICAL_DATA]"
click at [610, 491] on div "Destroy Plants or Scan plants Total plants: 2 Clear All AZTRHCL-STR27100000637 …" at bounding box center [817, 297] width 458 height 548
click at [1023, 526] on div "Destroy Plants or Scan plants Total plants: 2 Clear All AZTRHCL-STR27100000637 …" at bounding box center [817, 297] width 458 height 548
click at [876, 550] on button "Destroy" at bounding box center [845, 546] width 153 height 27
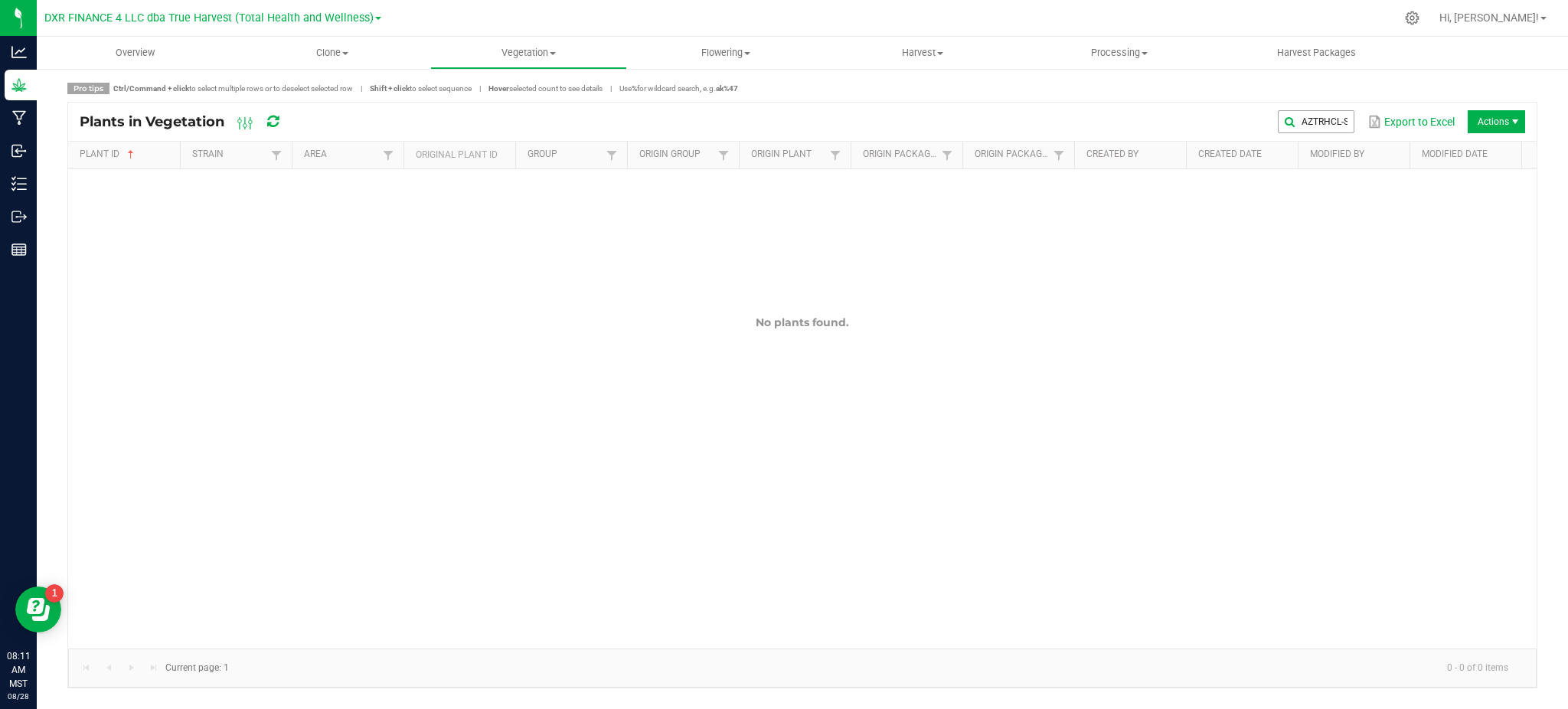
drag, startPoint x: 1312, startPoint y: 107, endPoint x: 1324, endPoint y: 115, distance: 14.4
click at [1312, 107] on div "Plants in Vegetation AZTRHCL-STR27100000496 Export to Excel Actions" at bounding box center [802, 121] width 1469 height 38
click at [1327, 122] on input "AZTRHCL-STR27100000496" at bounding box center [1114, 121] width 480 height 23
click at [1335, 122] on span at bounding box center [1341, 122] width 12 height 12
click at [1295, 116] on input "text" at bounding box center [1114, 121] width 480 height 23
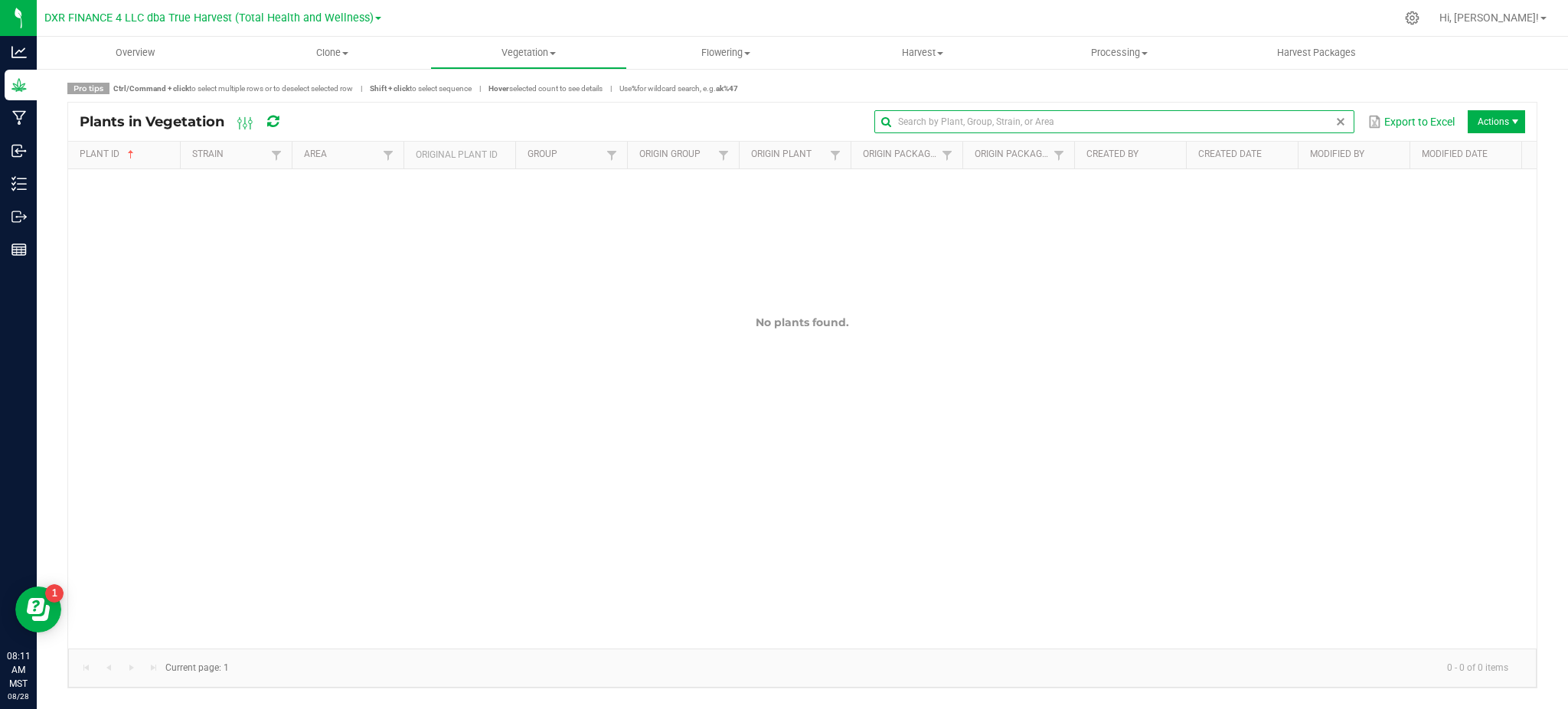
paste input "AZTRHCL-STR03400004225"
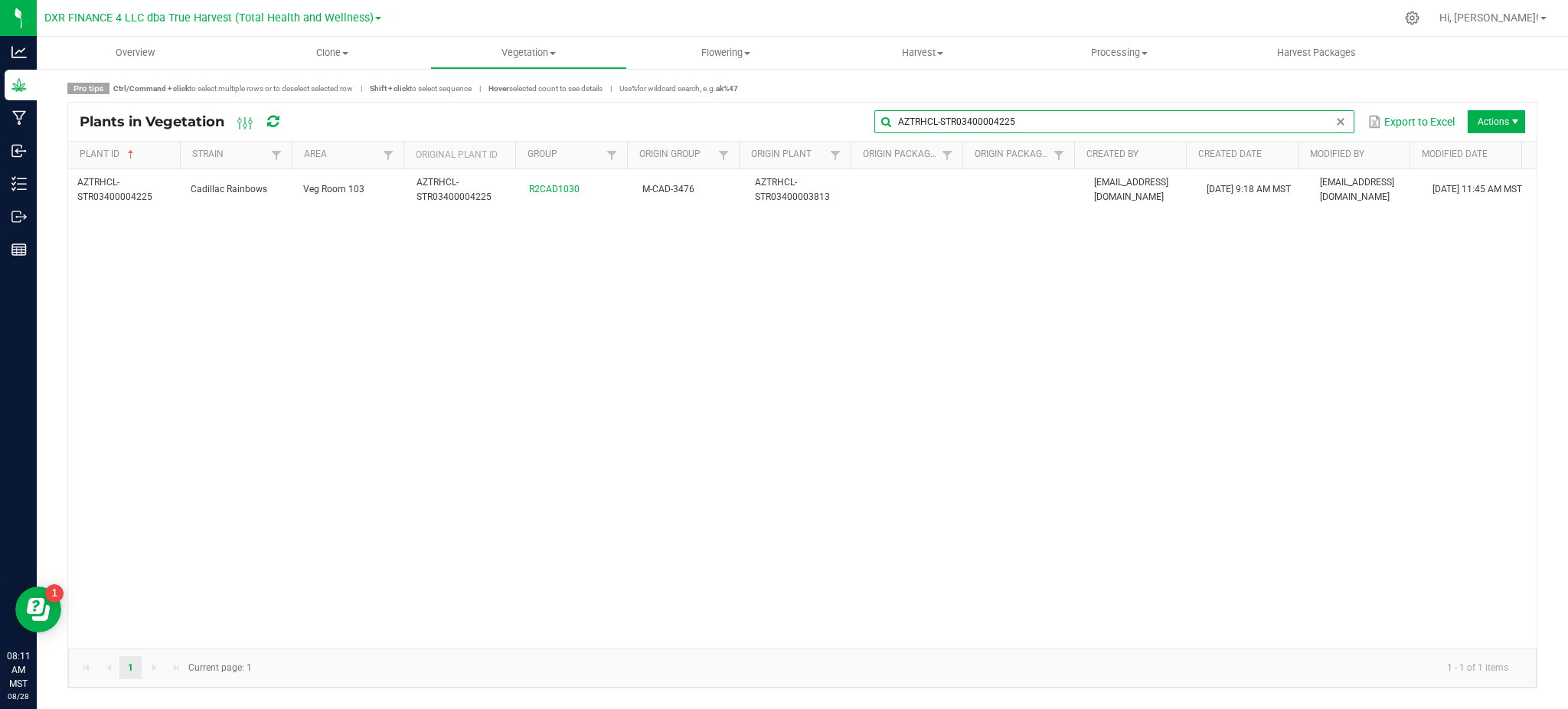
type input "AZTRHCL-STR03400004225"
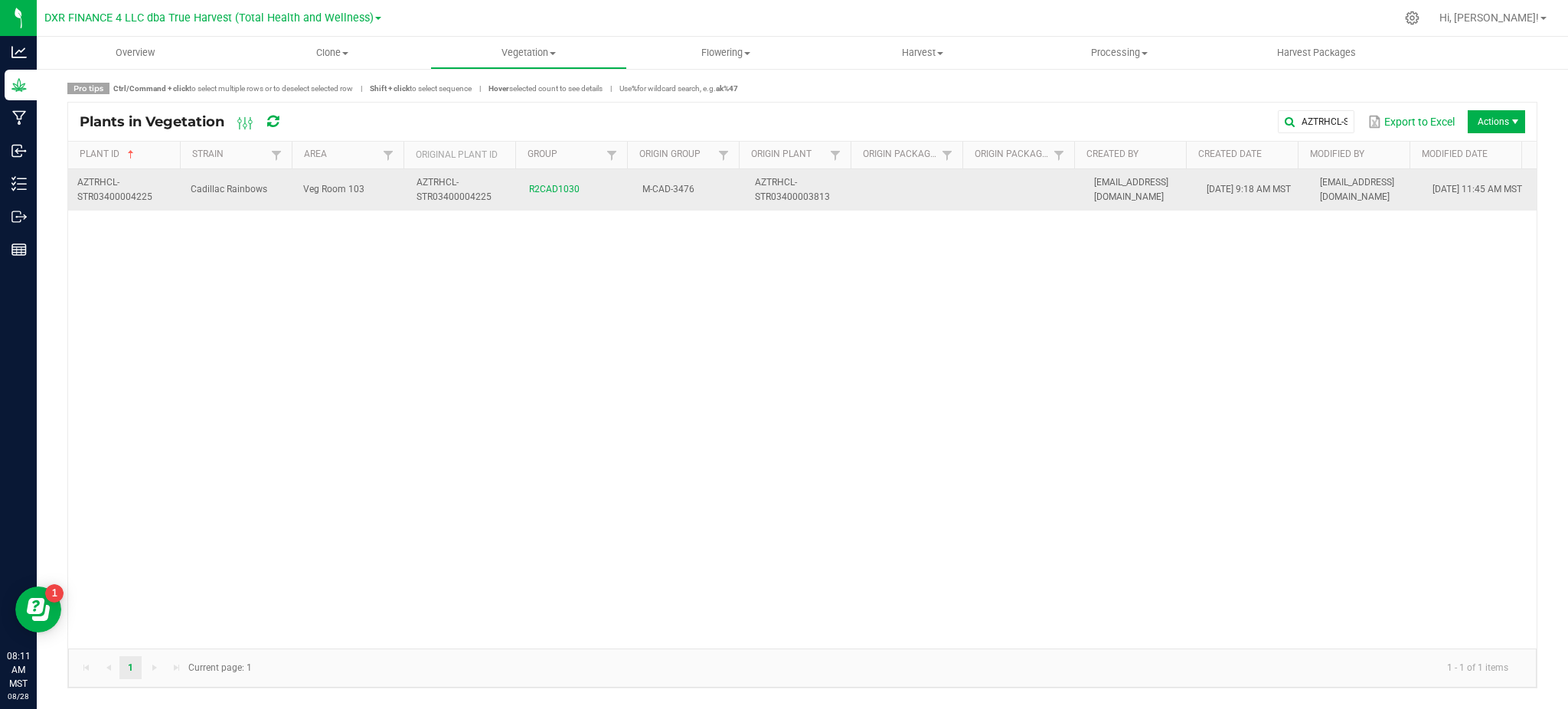
click at [203, 169] on td "Cadillac Rainbows" at bounding box center [238, 190] width 113 height 41
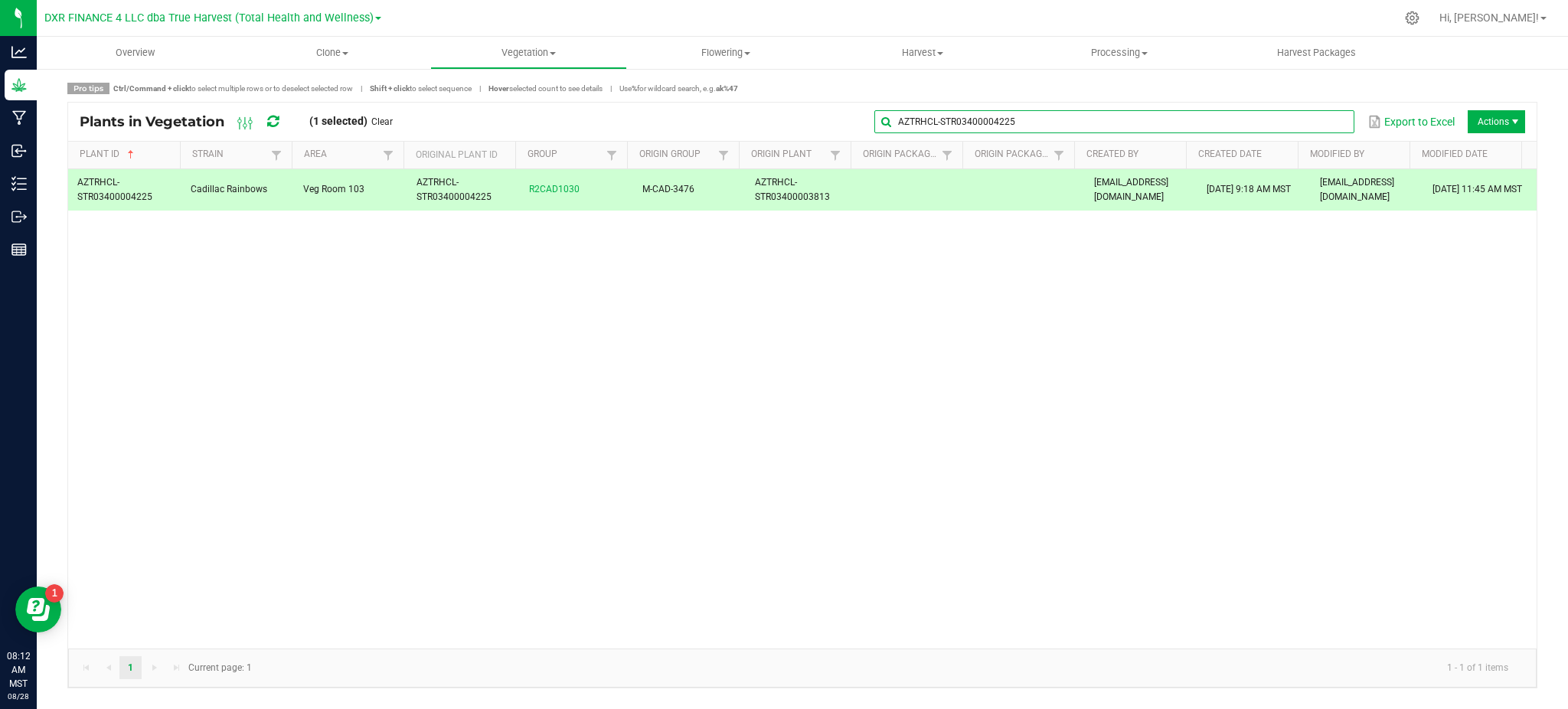
click at [1325, 122] on input "AZTRHCL-STR03400004225" at bounding box center [1114, 121] width 480 height 23
click at [1335, 120] on span at bounding box center [1341, 122] width 12 height 12
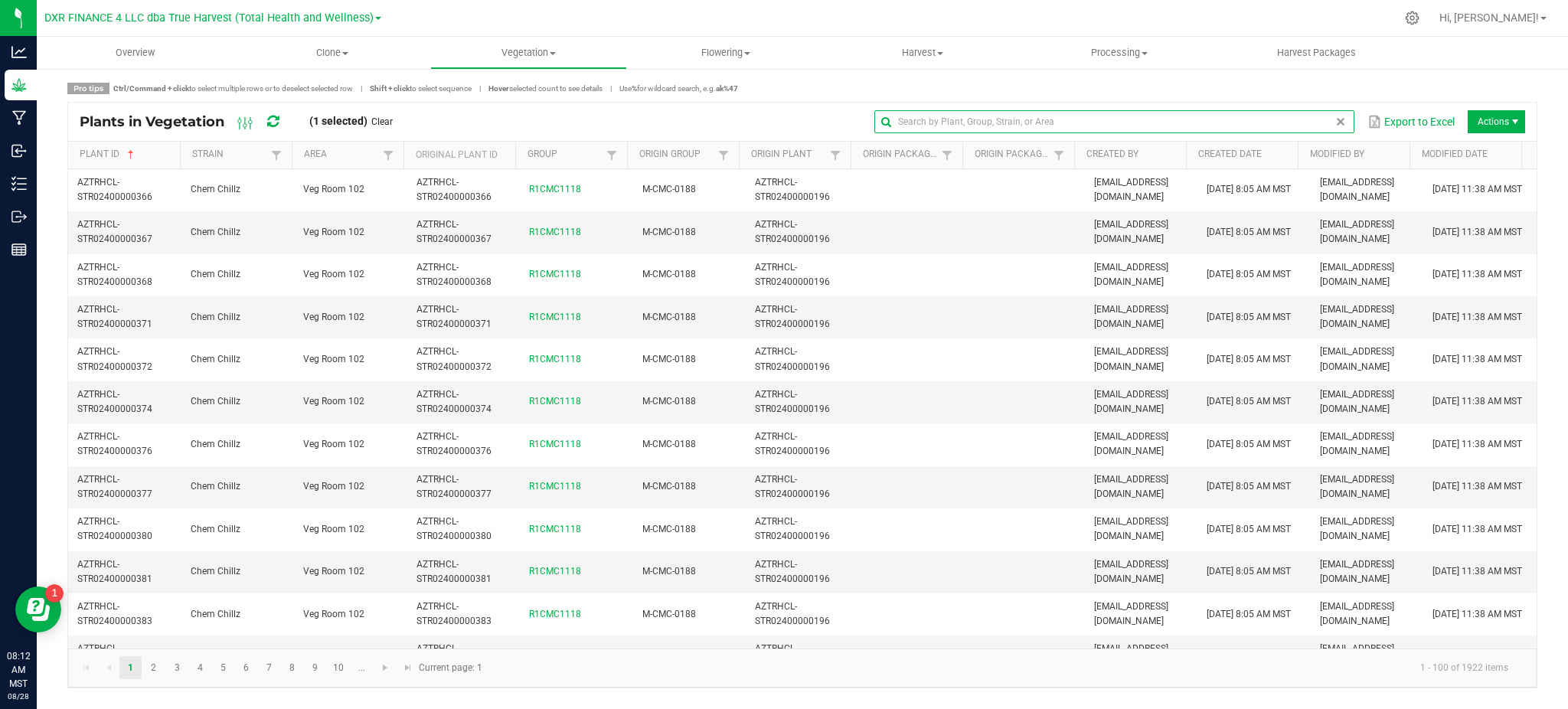
click at [1312, 122] on input "text" at bounding box center [1114, 121] width 480 height 23
paste input "AZTRHCL-STR03400004219"
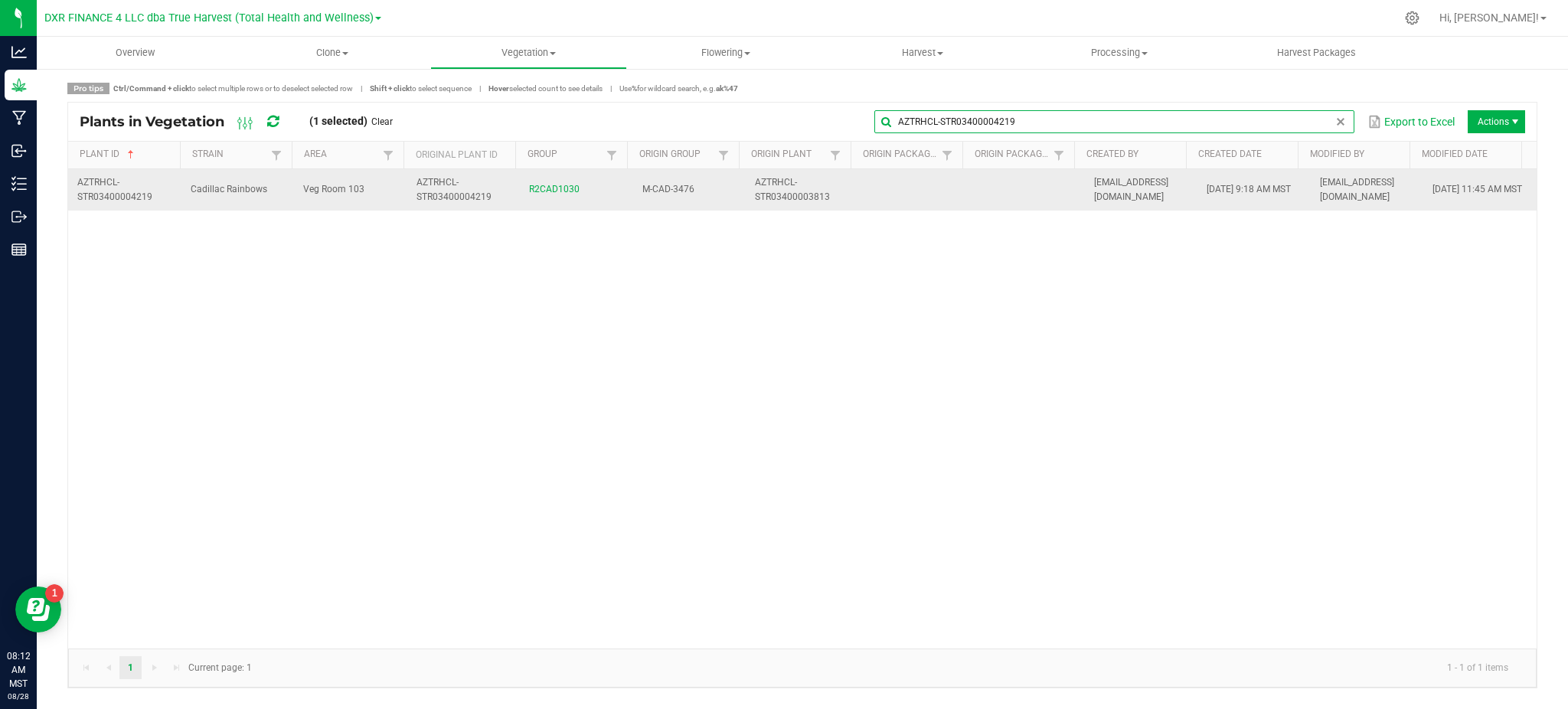
type input "AZTRHCL-STR03400004219"
click at [194, 201] on td "Cadillac Rainbows" at bounding box center [238, 190] width 113 height 41
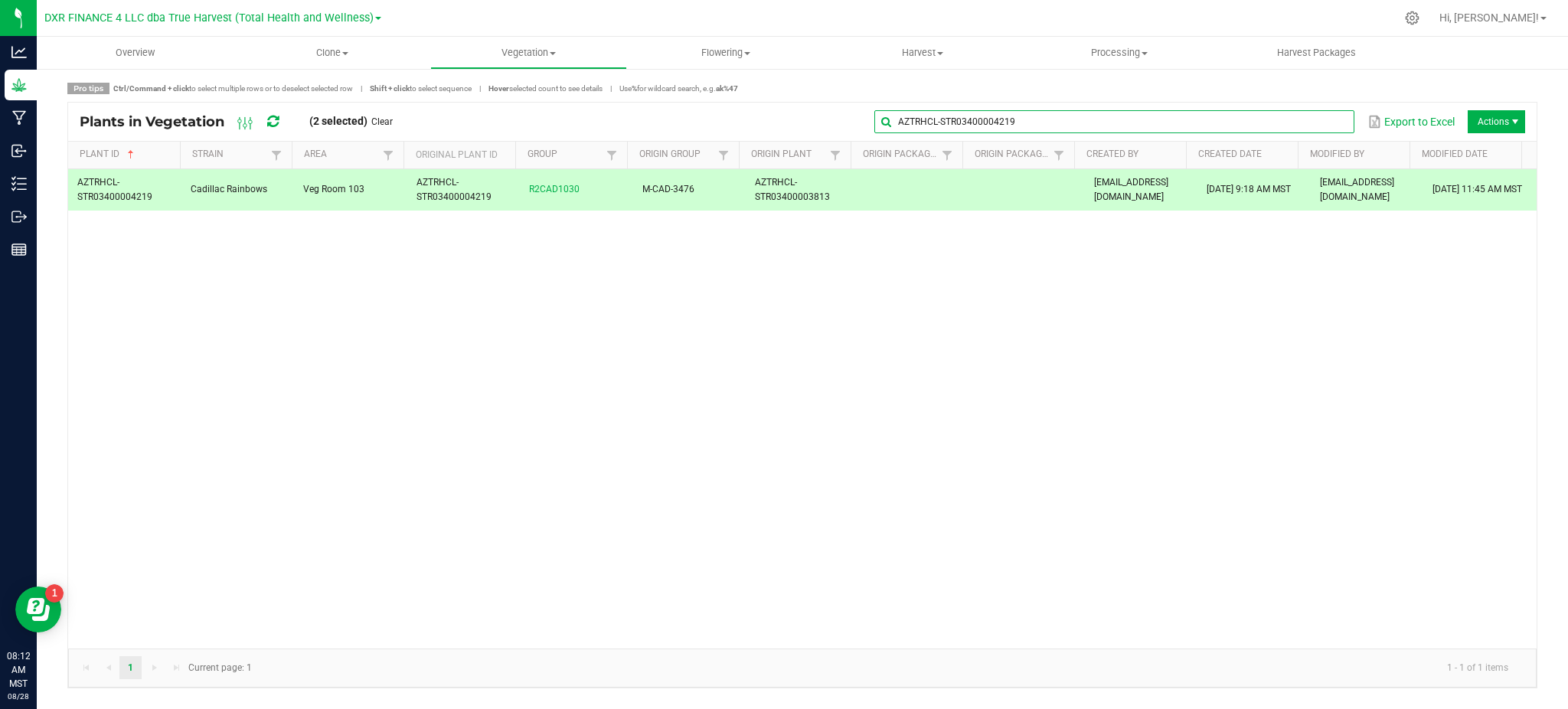
click at [1333, 122] on global-search-input-ngx "AZTRHCL-STR03400004219" at bounding box center [1114, 122] width 480 height 11
click at [1337, 122] on span at bounding box center [1341, 122] width 12 height 12
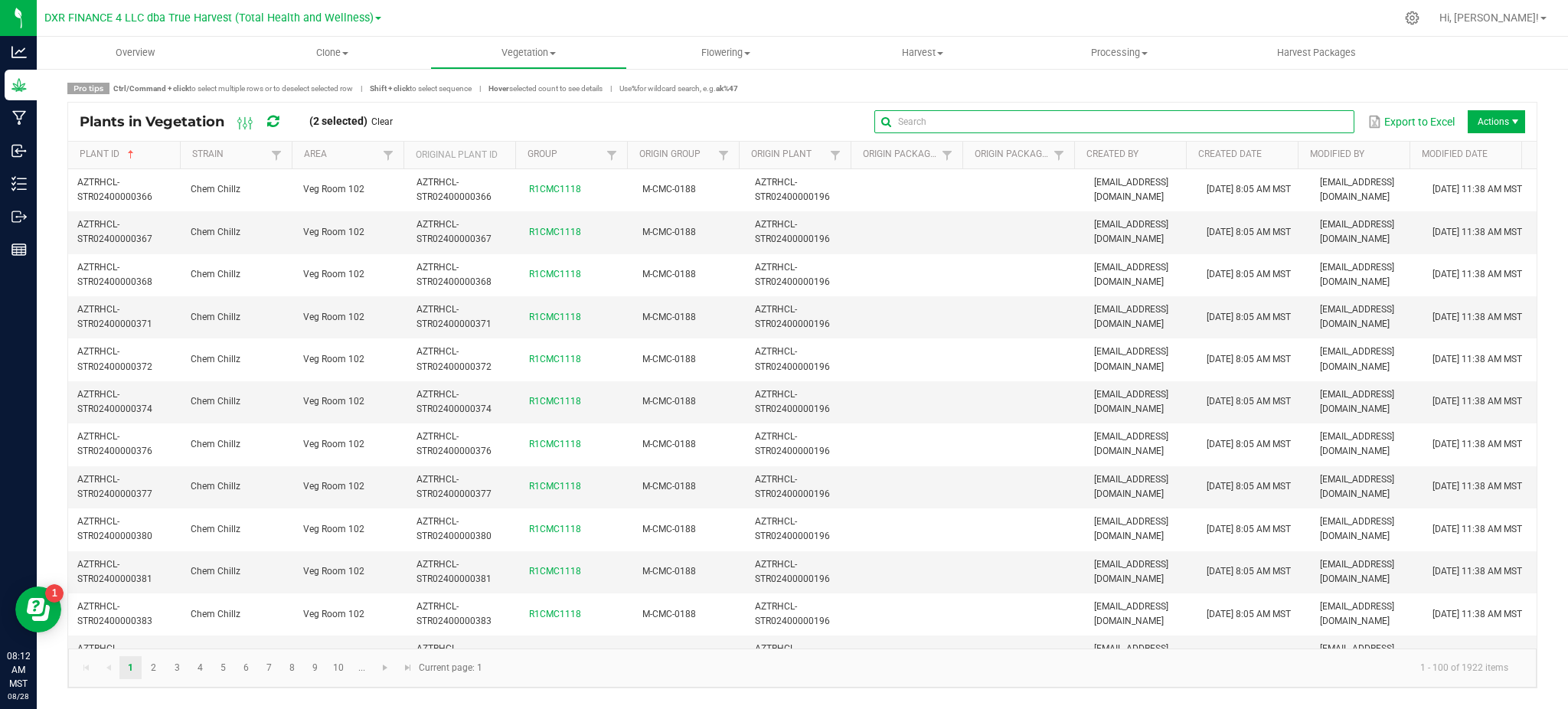
click at [1314, 116] on input "text" at bounding box center [1114, 121] width 480 height 23
paste input "AZTRHCL-STR03400004213"
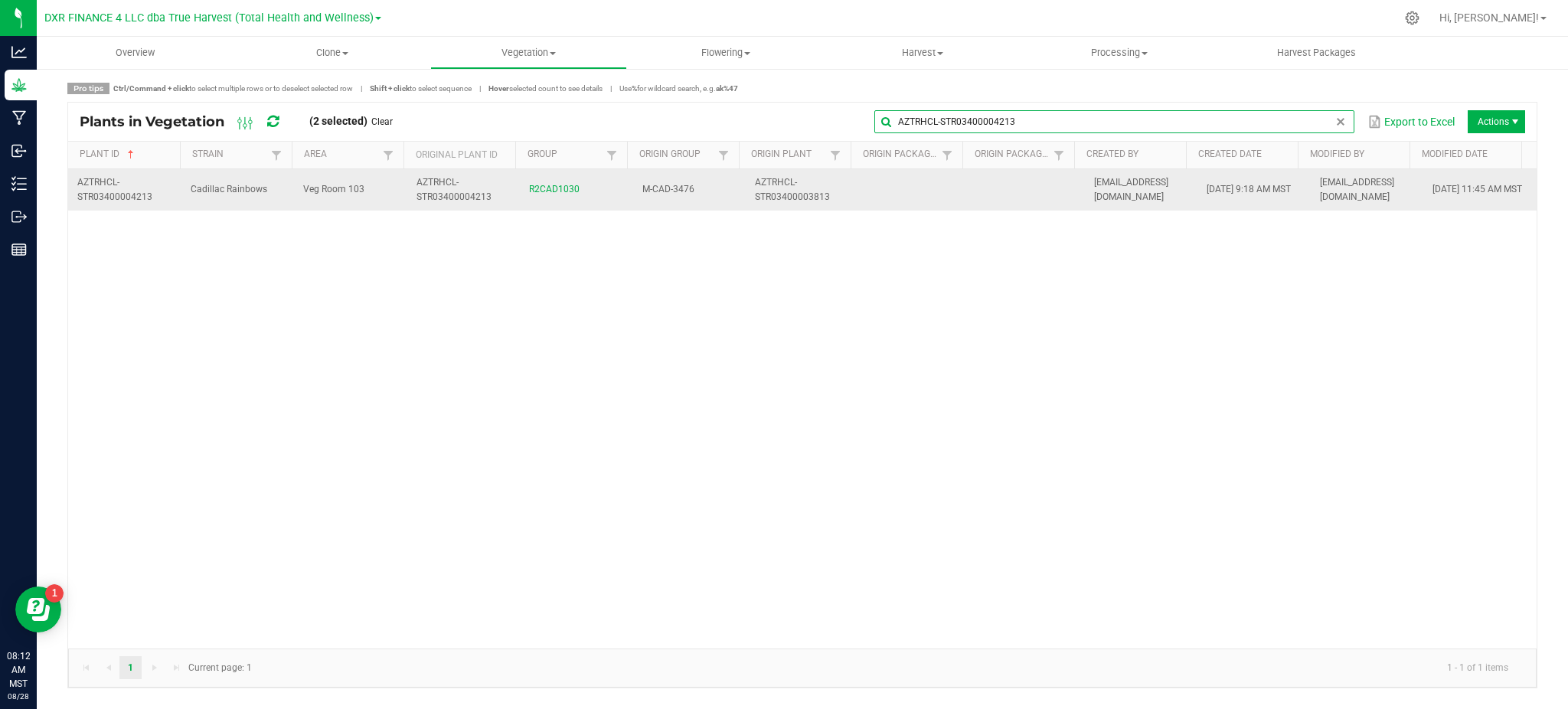
type input "AZTRHCL-STR03400004213"
click at [420, 194] on span "AZTRHCL-STR03400004213" at bounding box center [454, 190] width 75 height 25
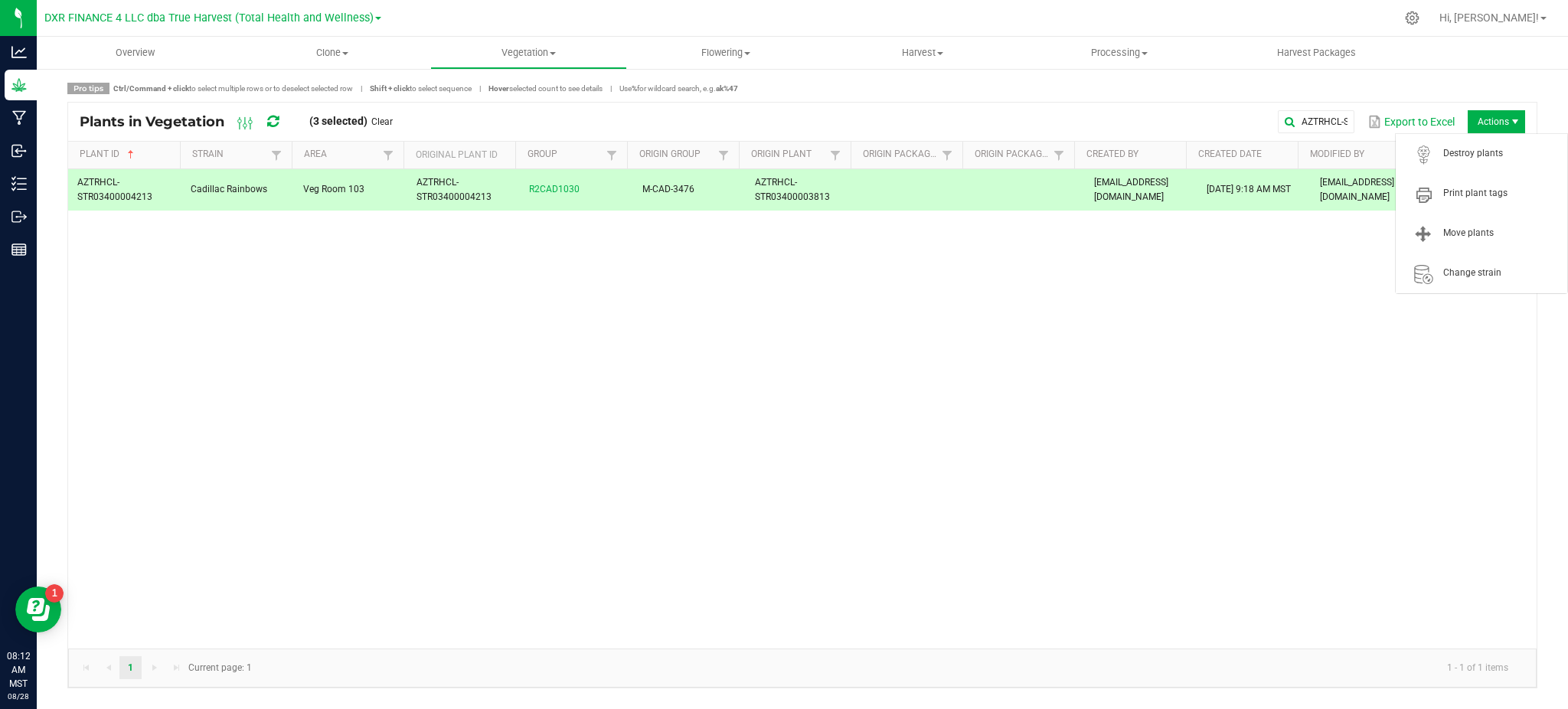
click at [1484, 119] on span "Actions" at bounding box center [1497, 121] width 58 height 23
click at [1469, 159] on span "Destroy plants" at bounding box center [1500, 153] width 115 height 13
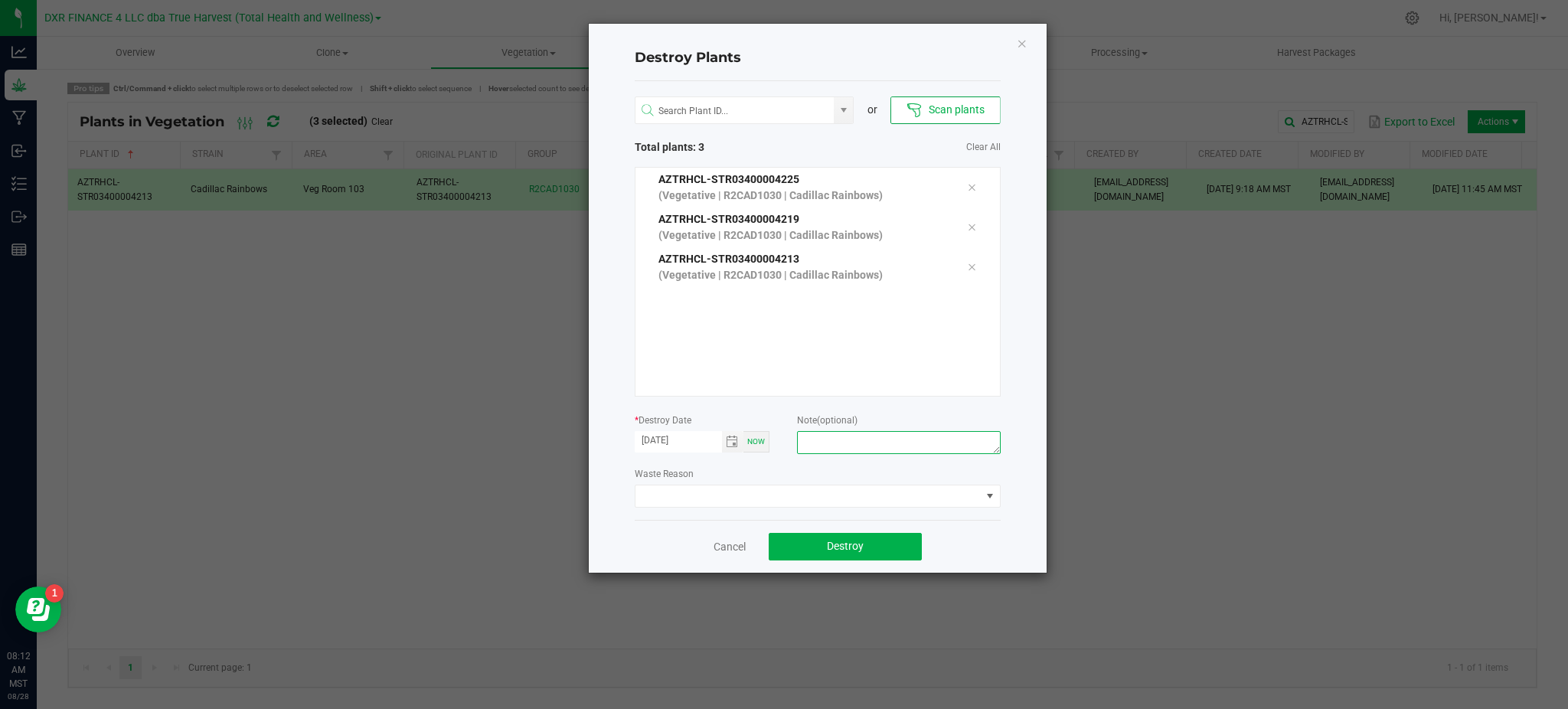
click at [831, 433] on textarea at bounding box center [898, 441] width 203 height 23
type textarea "[MEDICAL_DATA]"
click at [959, 551] on div "Cancel Destroy" at bounding box center [817, 546] width 366 height 53
drag, startPoint x: 960, startPoint y: 548, endPoint x: 952, endPoint y: 552, distance: 8.9
click at [952, 552] on div "Cancel Destroy" at bounding box center [817, 546] width 366 height 53
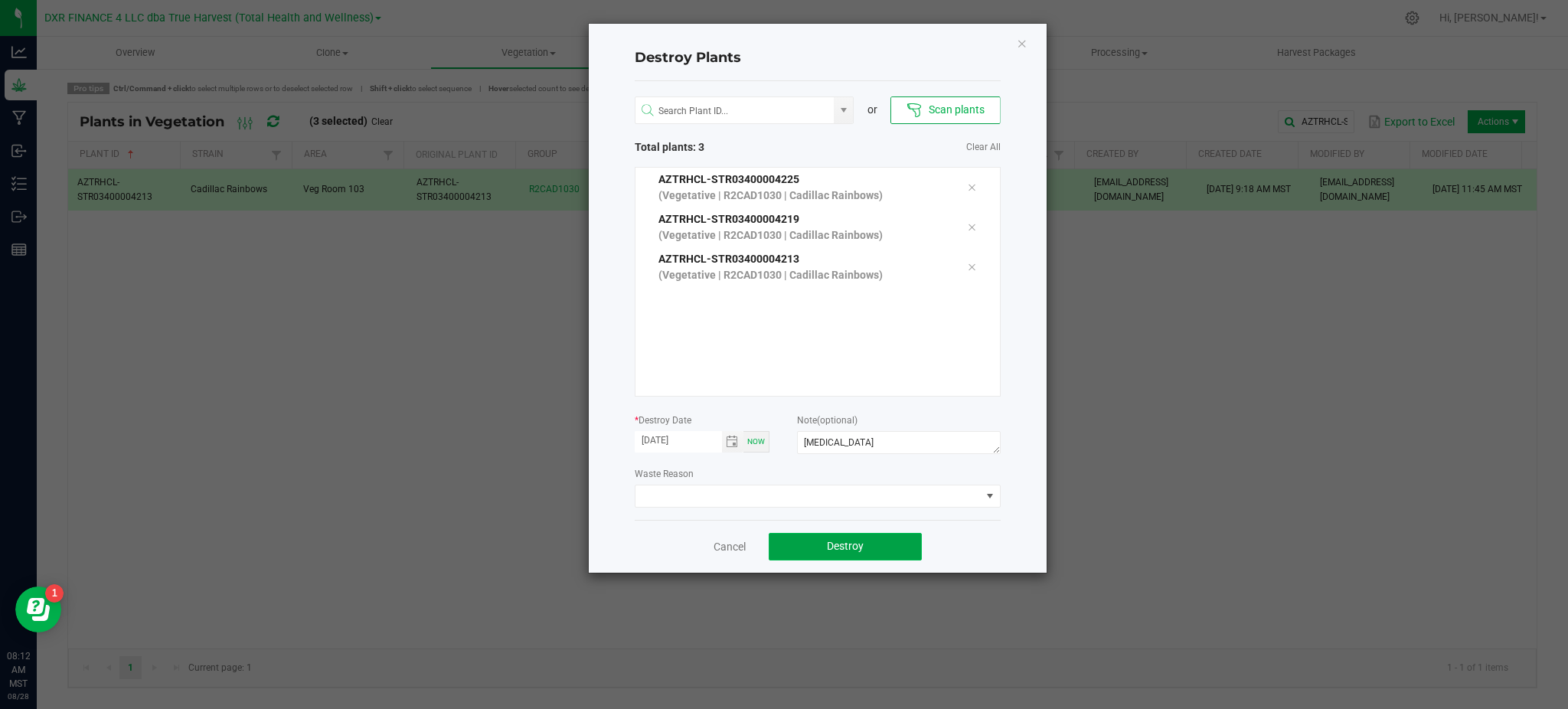
click at [894, 537] on button "Destroy" at bounding box center [845, 546] width 153 height 27
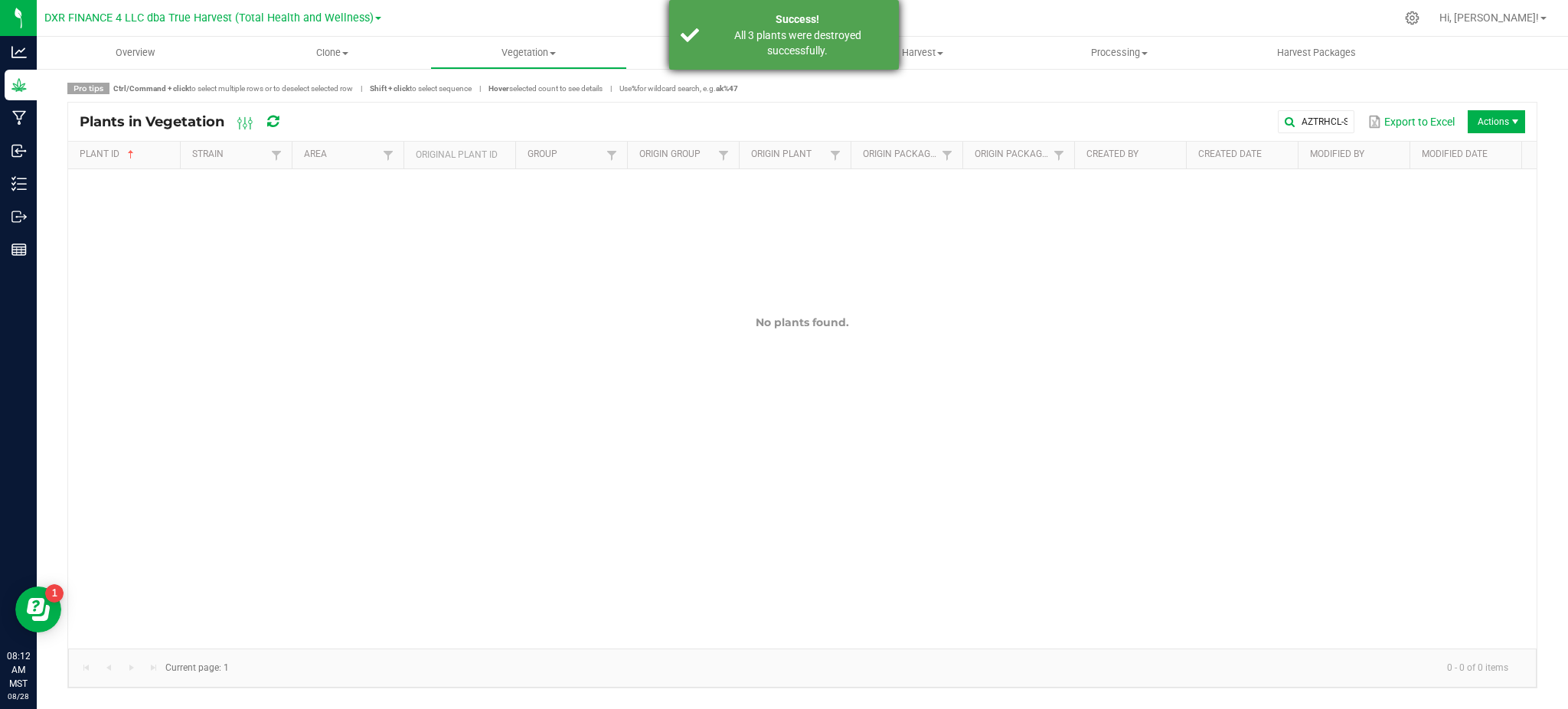
click at [820, 13] on div "Success!" at bounding box center [798, 19] width 180 height 16
